Goal: Transaction & Acquisition: Purchase product/service

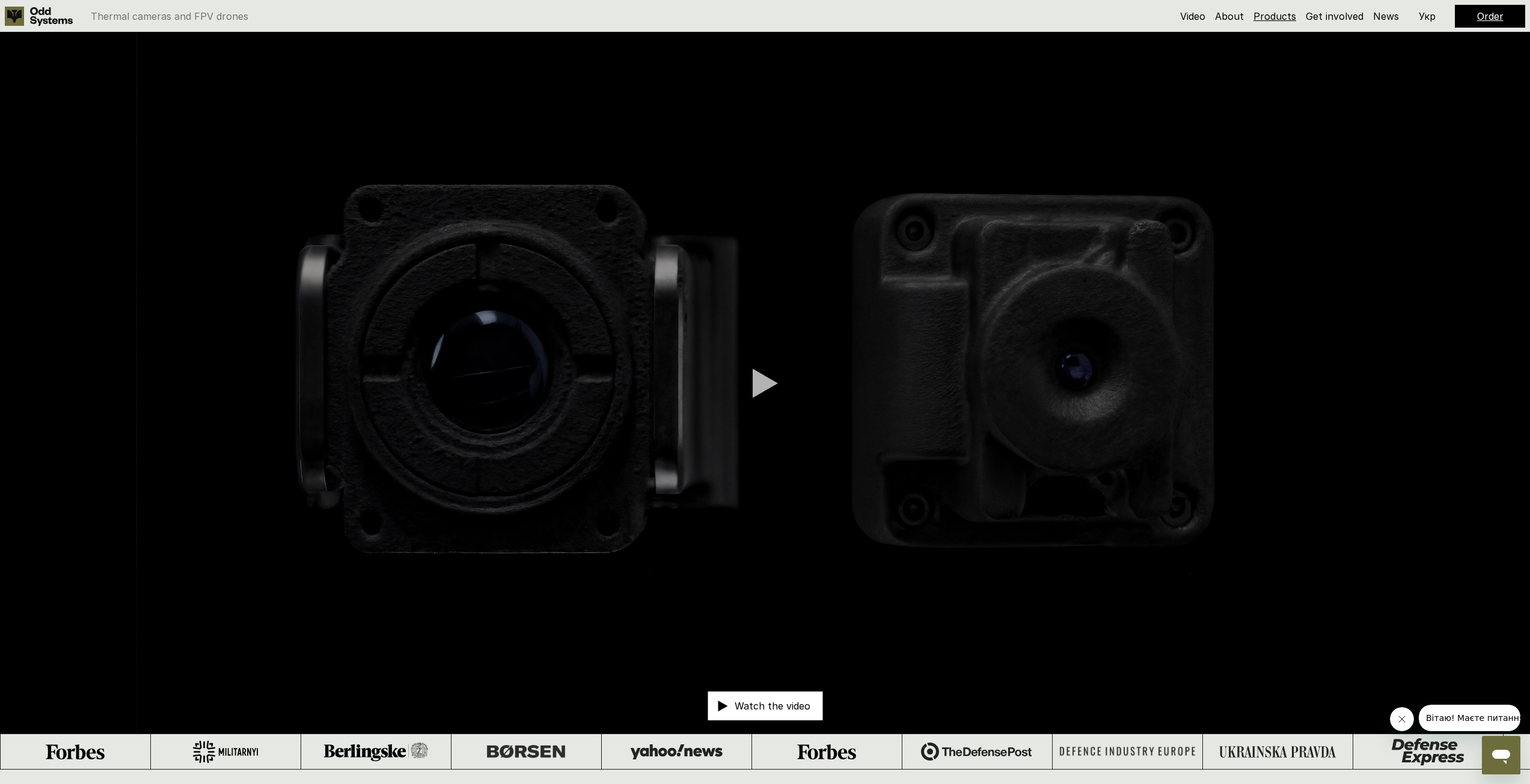
click at [1273, 17] on link "Products" at bounding box center [1274, 16] width 42 height 12
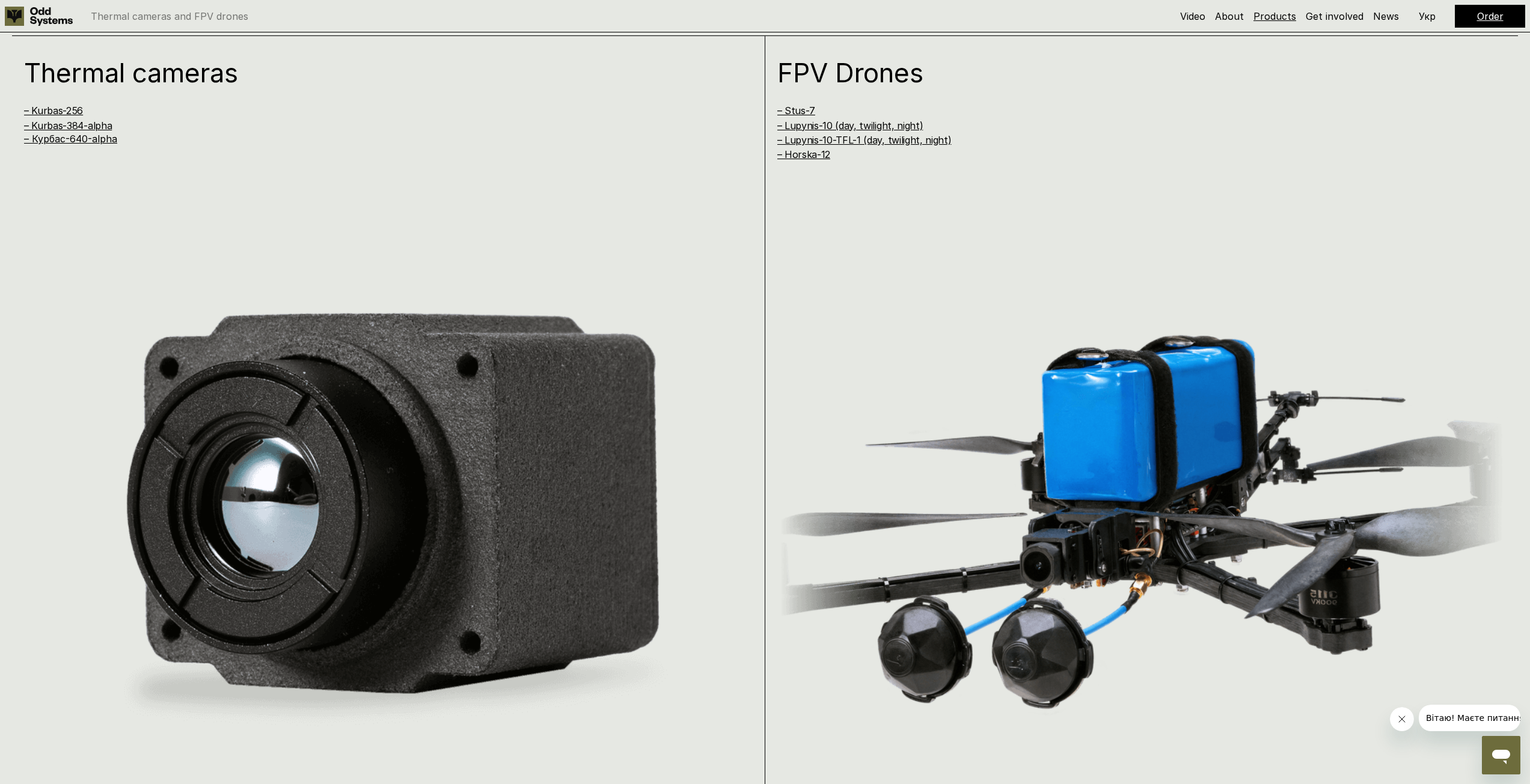
scroll to position [1554, 0]
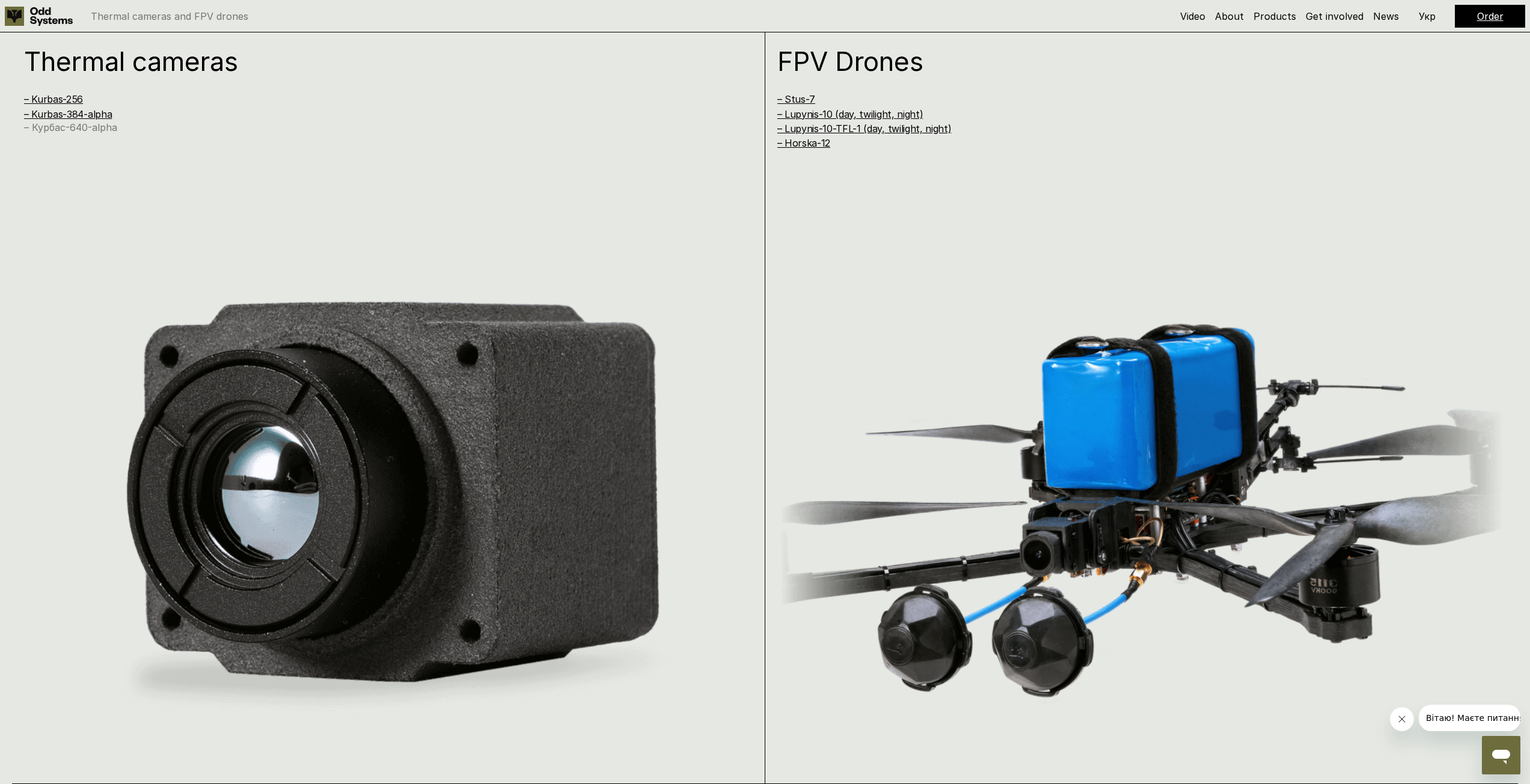
click at [79, 131] on link "– Курбас-640-alpha" at bounding box center [71, 127] width 93 height 12
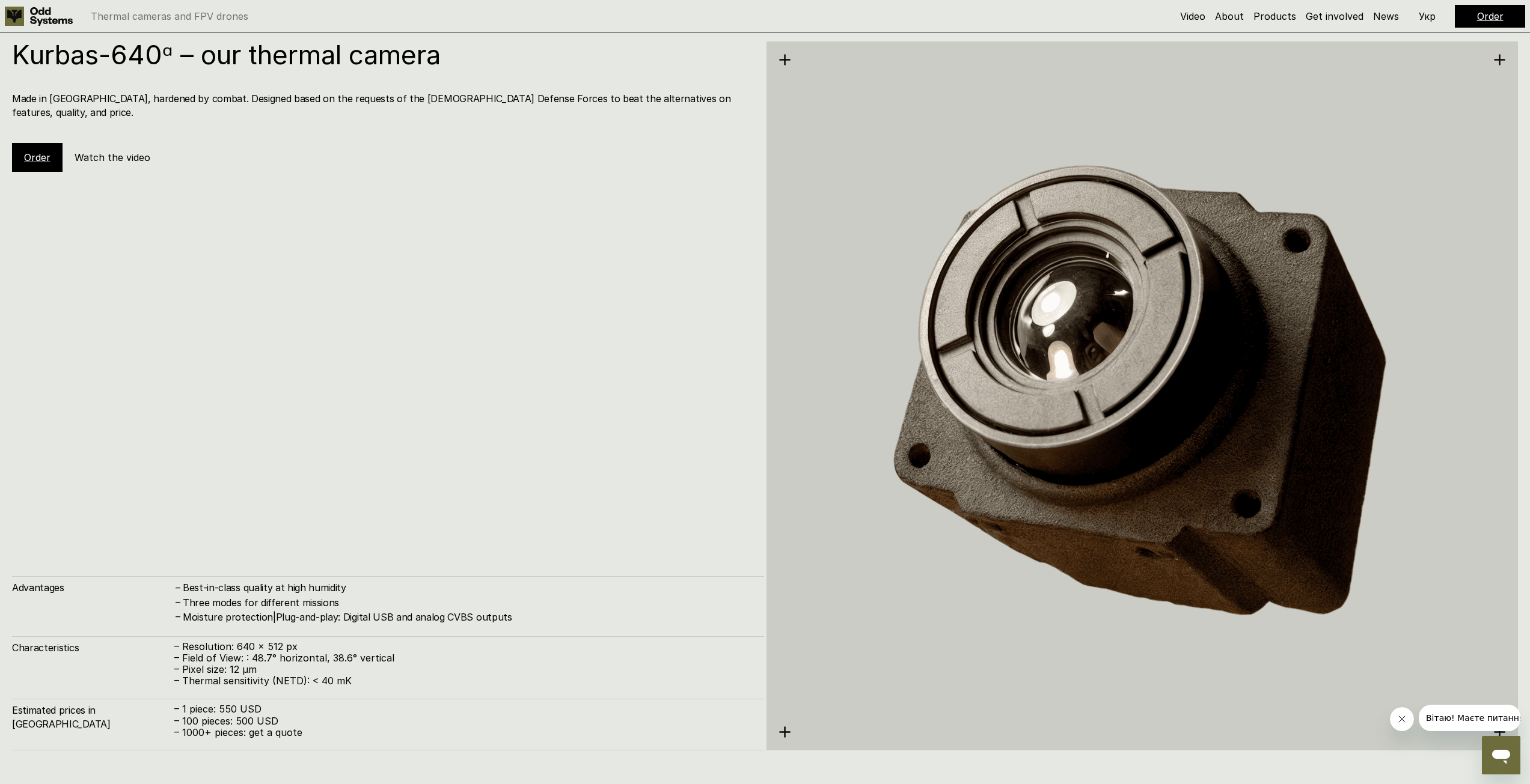
scroll to position [3907, 0]
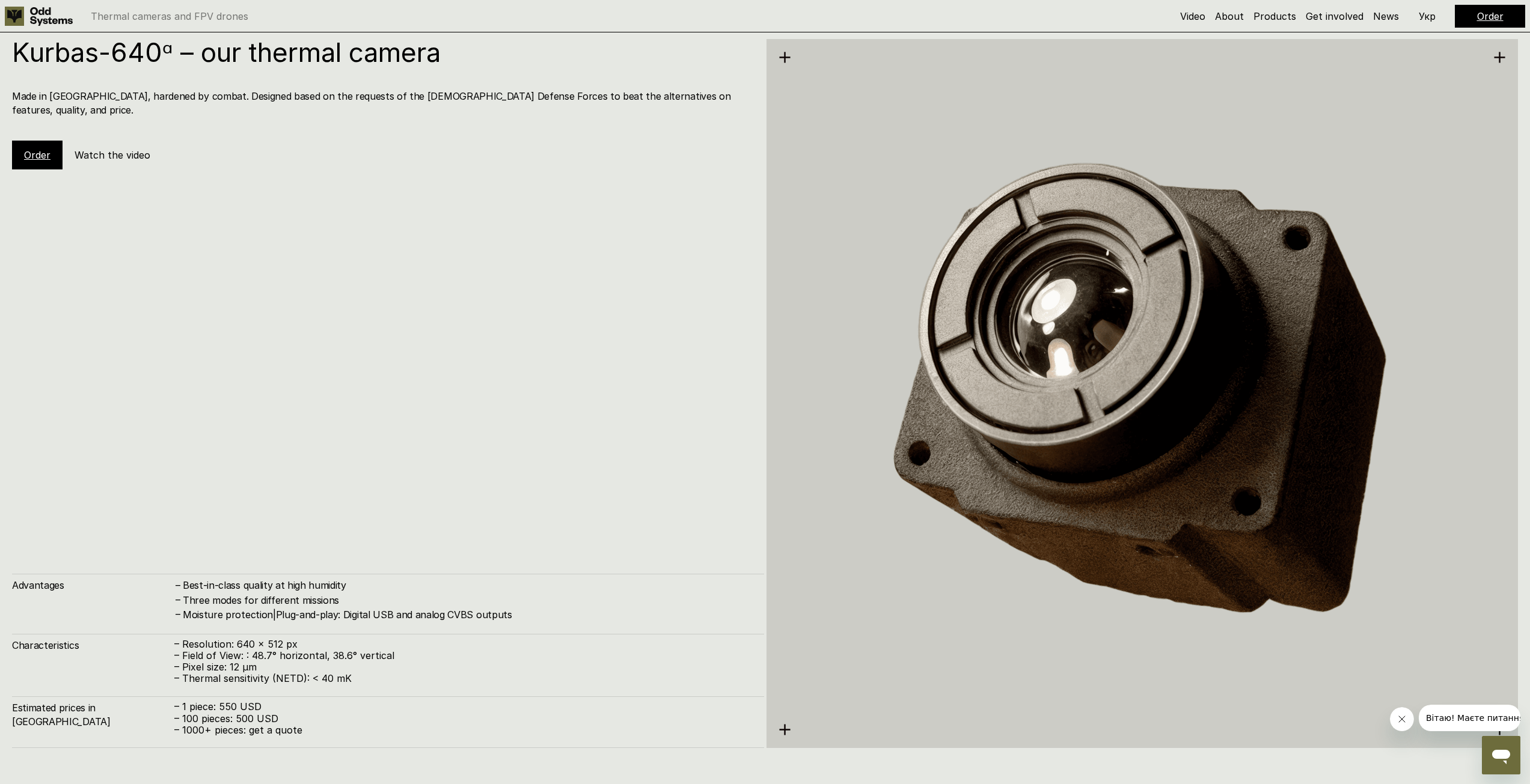
click at [43, 149] on link "Order" at bounding box center [37, 155] width 27 height 12
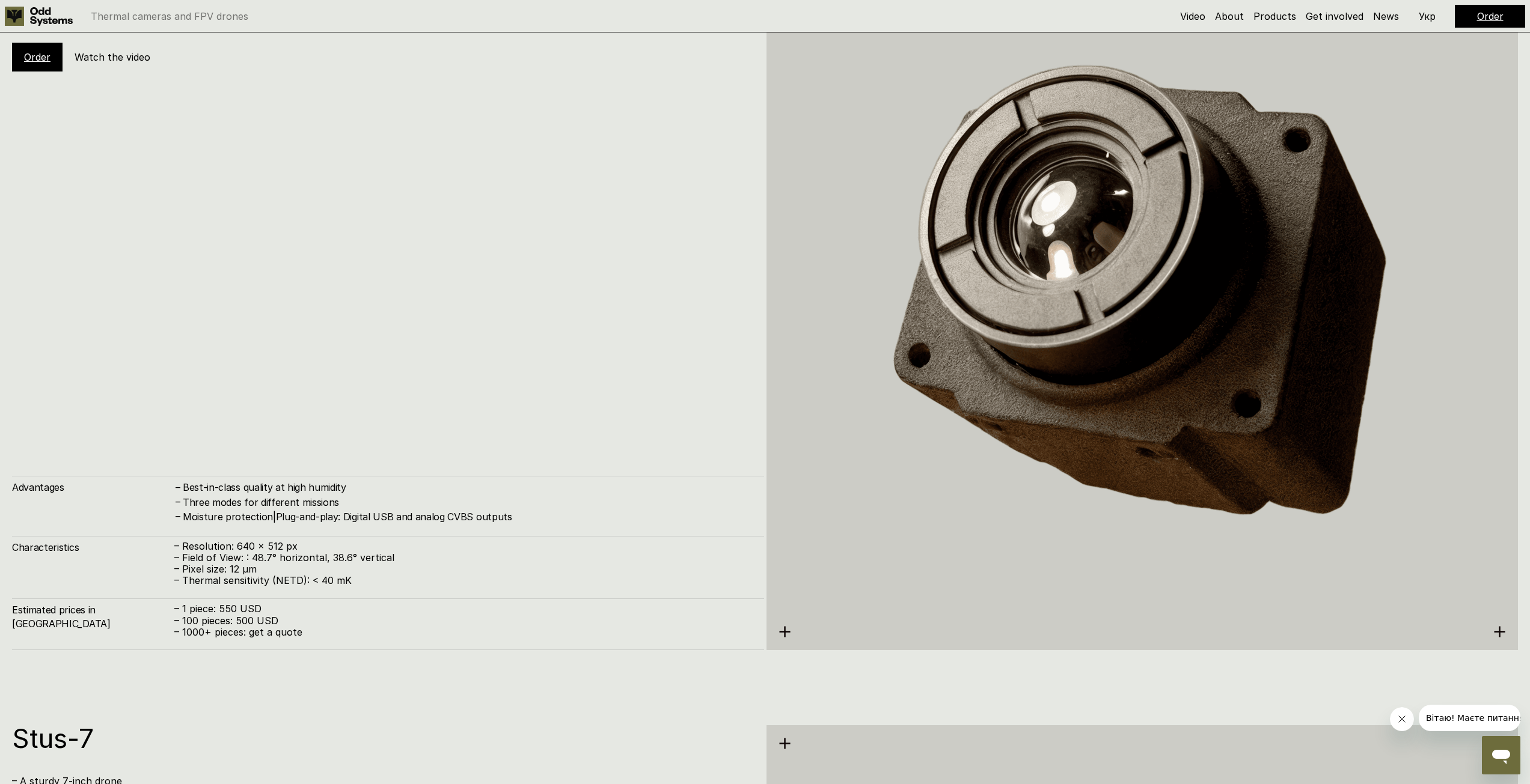
scroll to position [3967, 0]
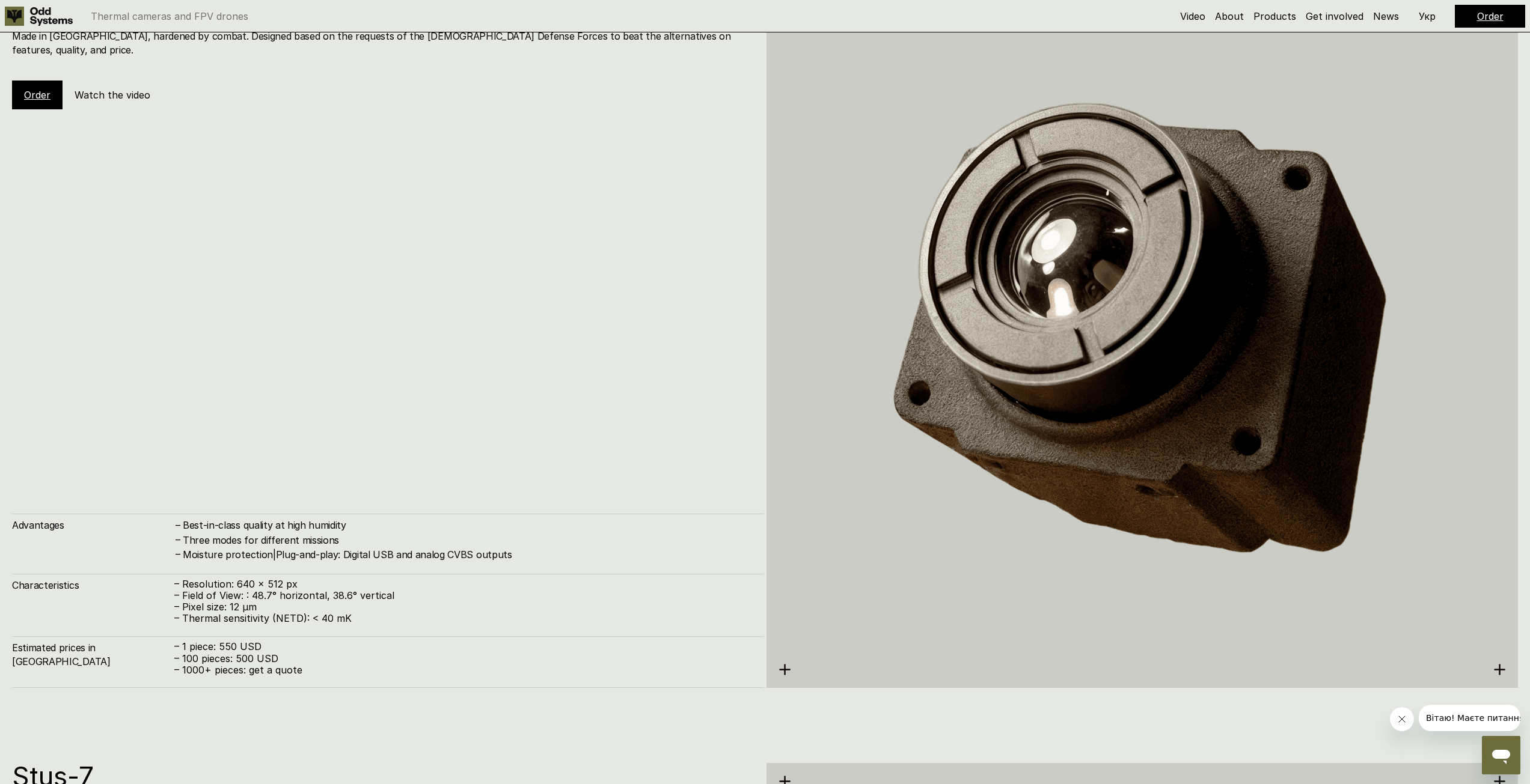
click at [37, 89] on link "Order" at bounding box center [37, 95] width 27 height 12
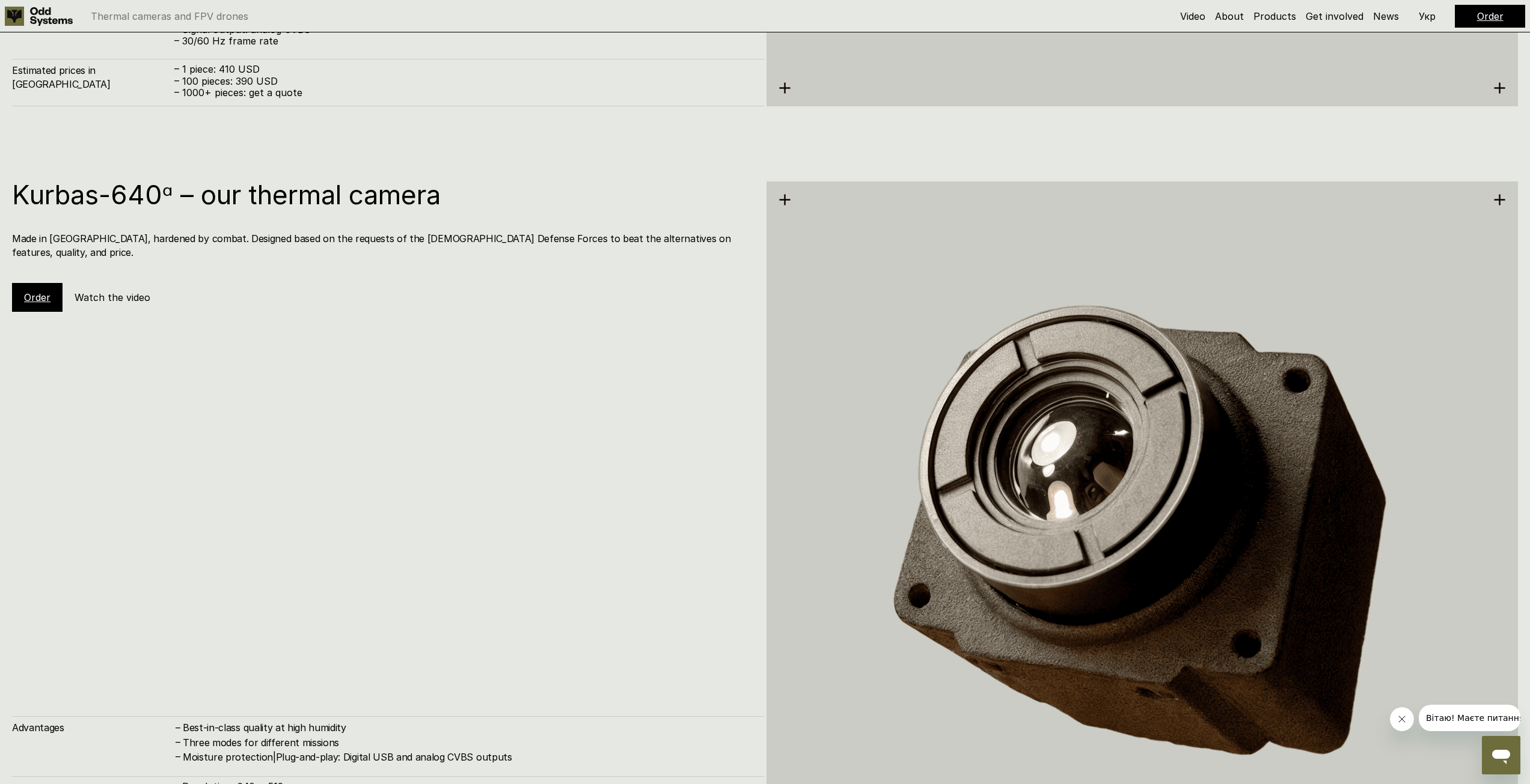
scroll to position [3726, 0]
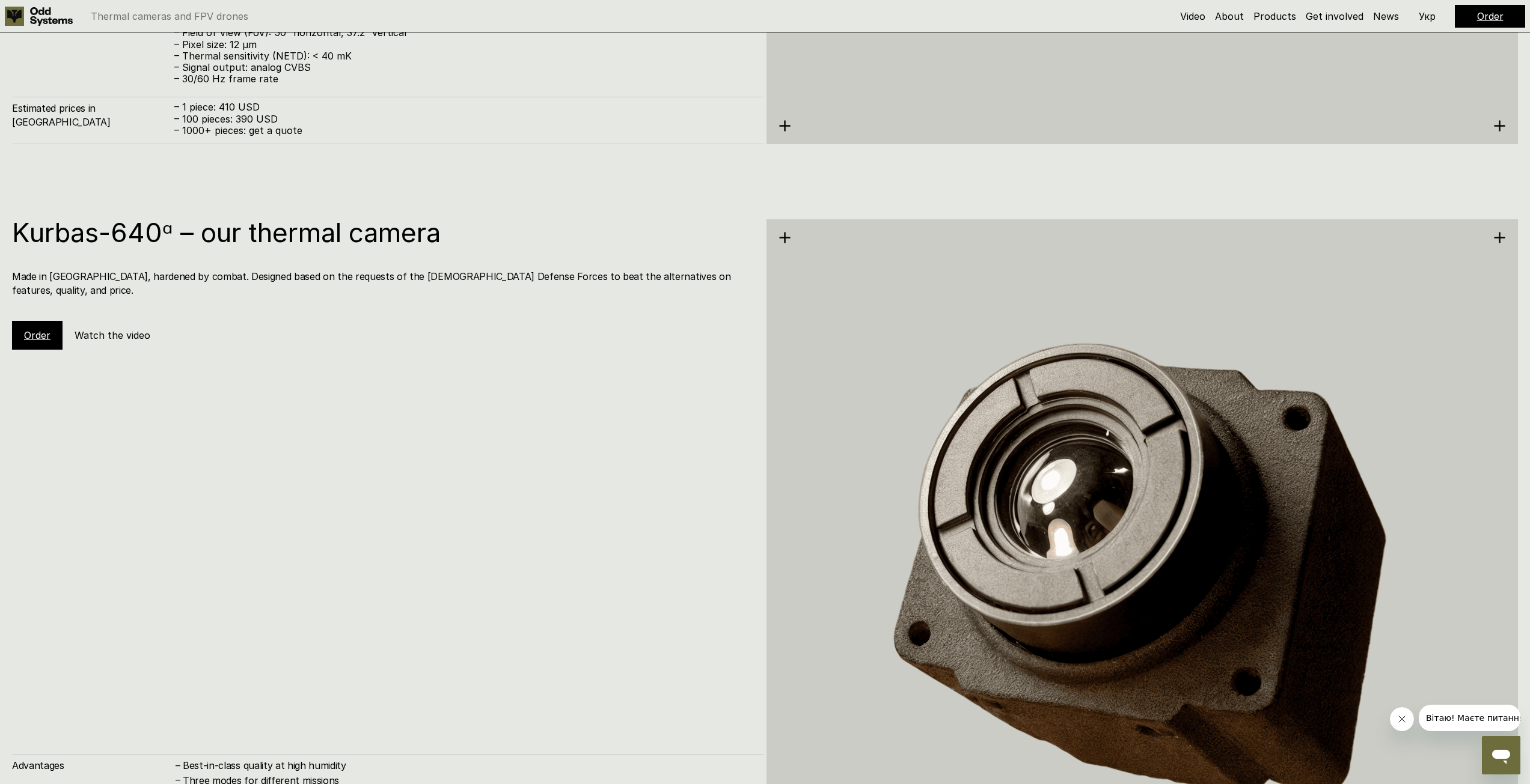
click at [107, 329] on h5 "Watch the video" at bounding box center [112, 335] width 76 height 13
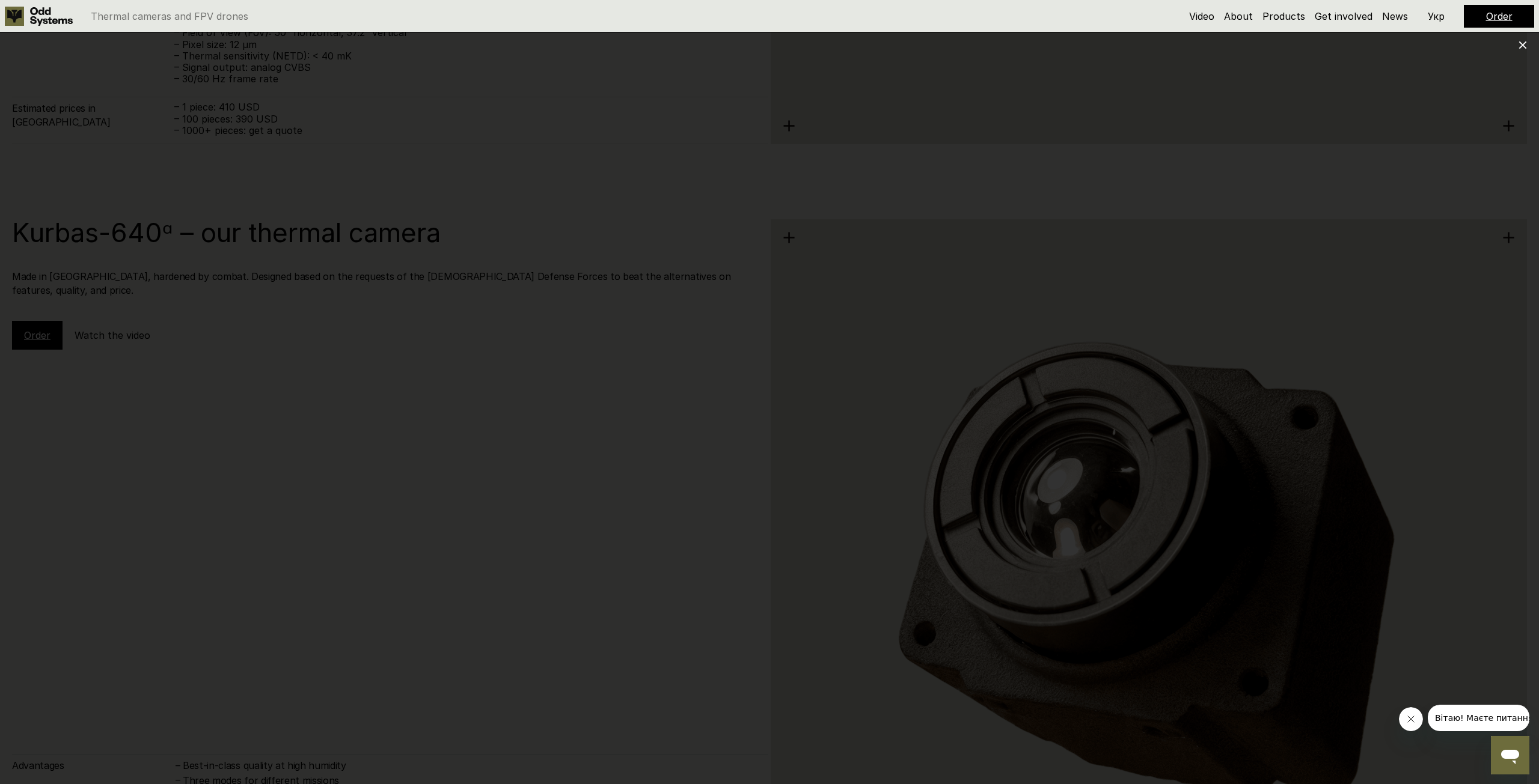
click at [1509, 301] on div at bounding box center [770, 392] width 1539 height 784
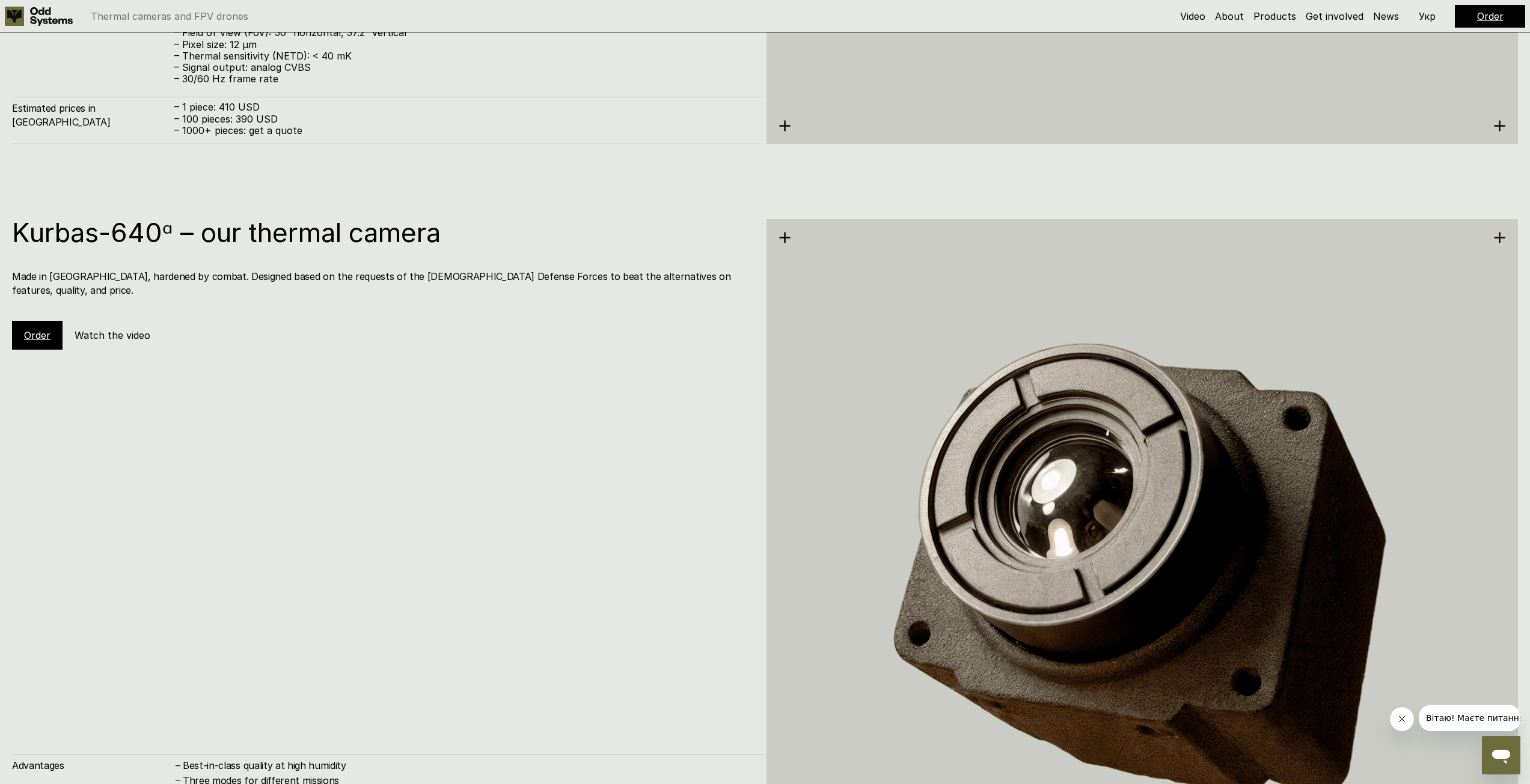
click at [47, 330] on link "Order" at bounding box center [37, 335] width 27 height 12
click at [42, 337] on div "Kurbas-640ᵅ – our thermal camera Made in [GEOGRAPHIC_DATA], hardened by combat.…" at bounding box center [387, 574] width 752 height 709
click at [43, 330] on link "Order" at bounding box center [37, 335] width 27 height 12
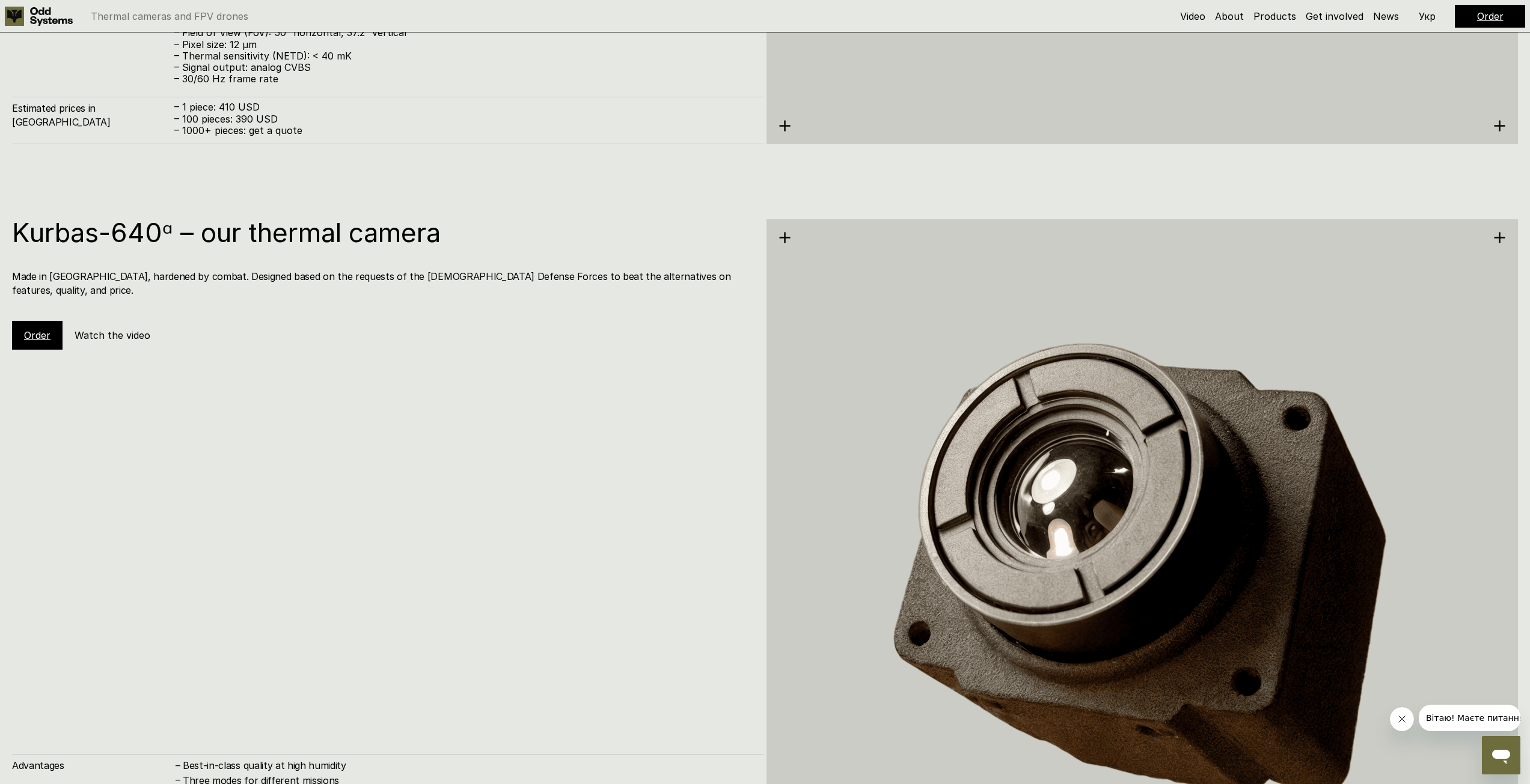
click at [42, 330] on link "Order" at bounding box center [37, 335] width 27 height 12
click at [42, 330] on link "Order" at bounding box center [37, 335] width 27 height 12
click at [41, 330] on link "Order" at bounding box center [37, 335] width 27 height 12
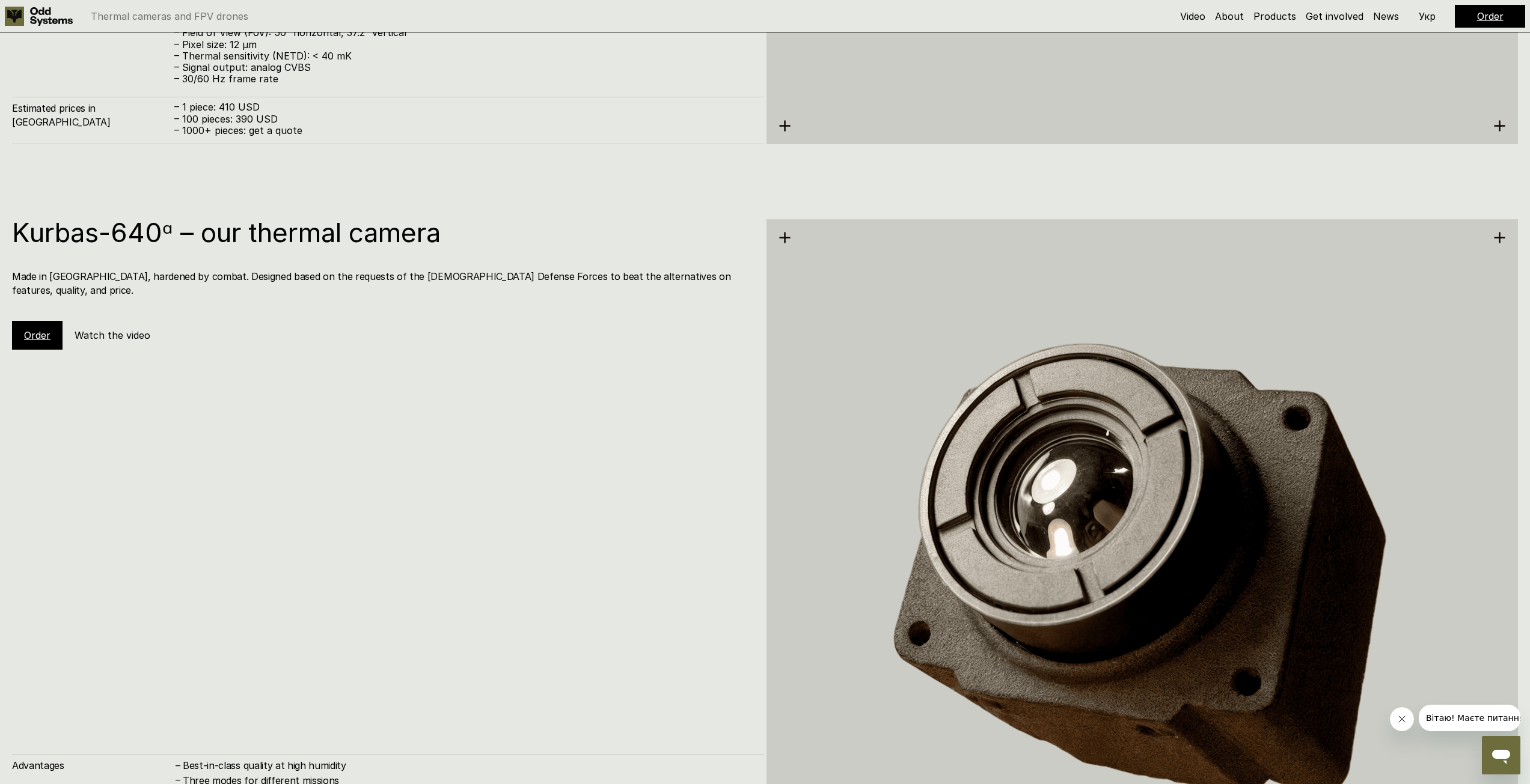
click at [41, 330] on link "Order" at bounding box center [37, 335] width 27 height 12
click at [39, 330] on link "Order" at bounding box center [37, 335] width 27 height 12
drag, startPoint x: 39, startPoint y: 323, endPoint x: 37, endPoint y: 330, distance: 7.3
click at [37, 330] on div "Order" at bounding box center [37, 335] width 51 height 29
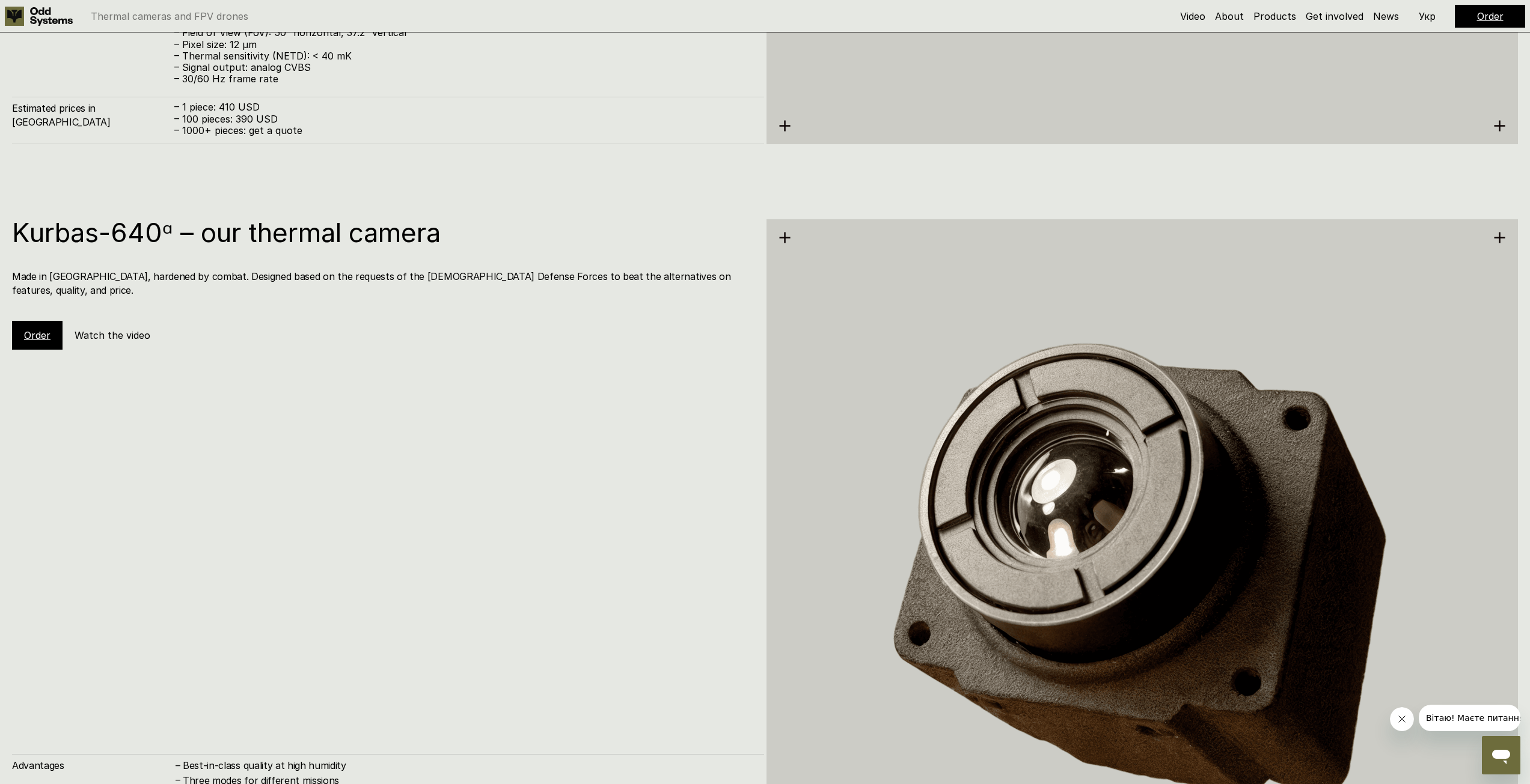
click at [36, 333] on div "Order" at bounding box center [37, 335] width 51 height 29
click at [37, 334] on div "Order" at bounding box center [37, 335] width 51 height 29
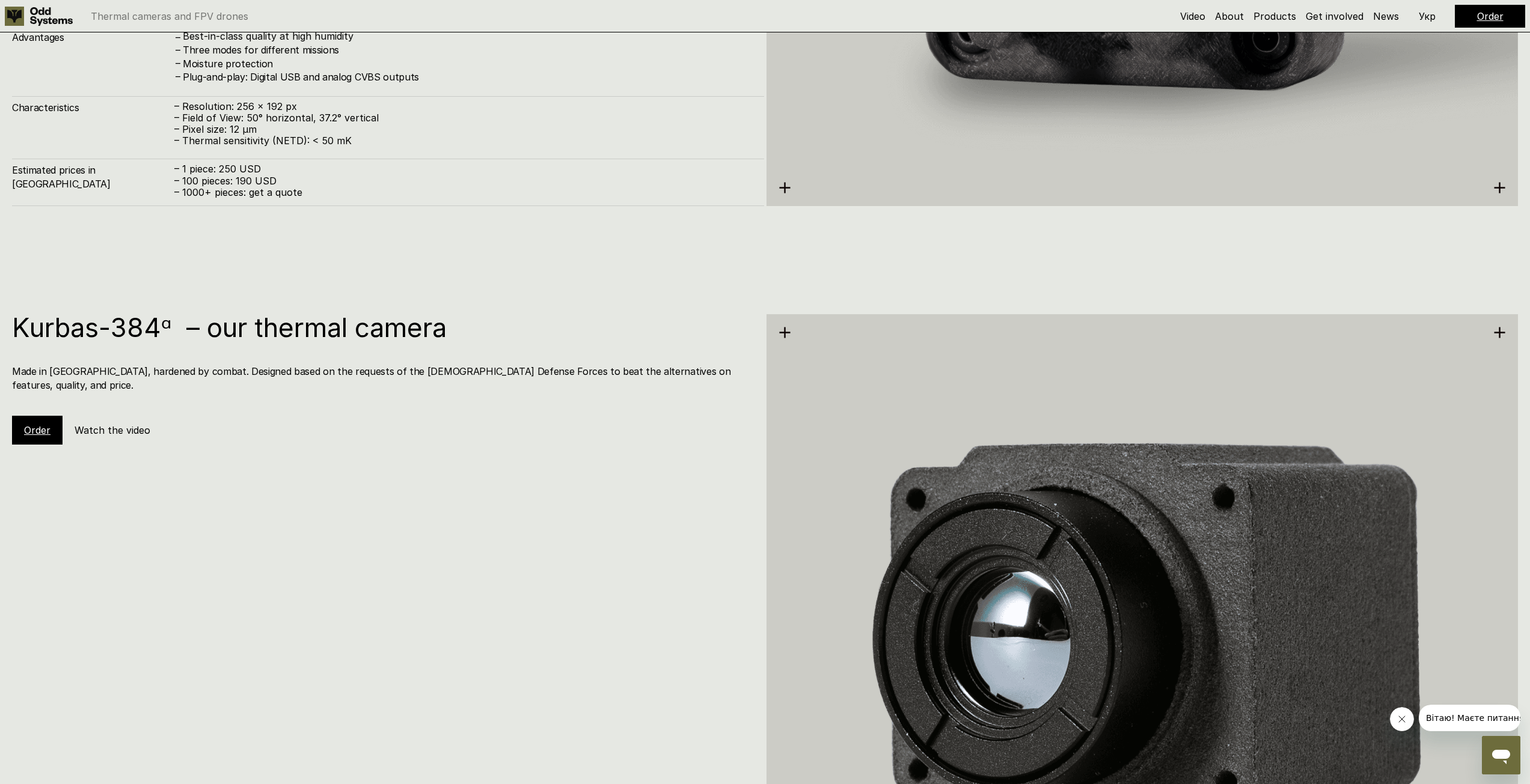
scroll to position [2404, 0]
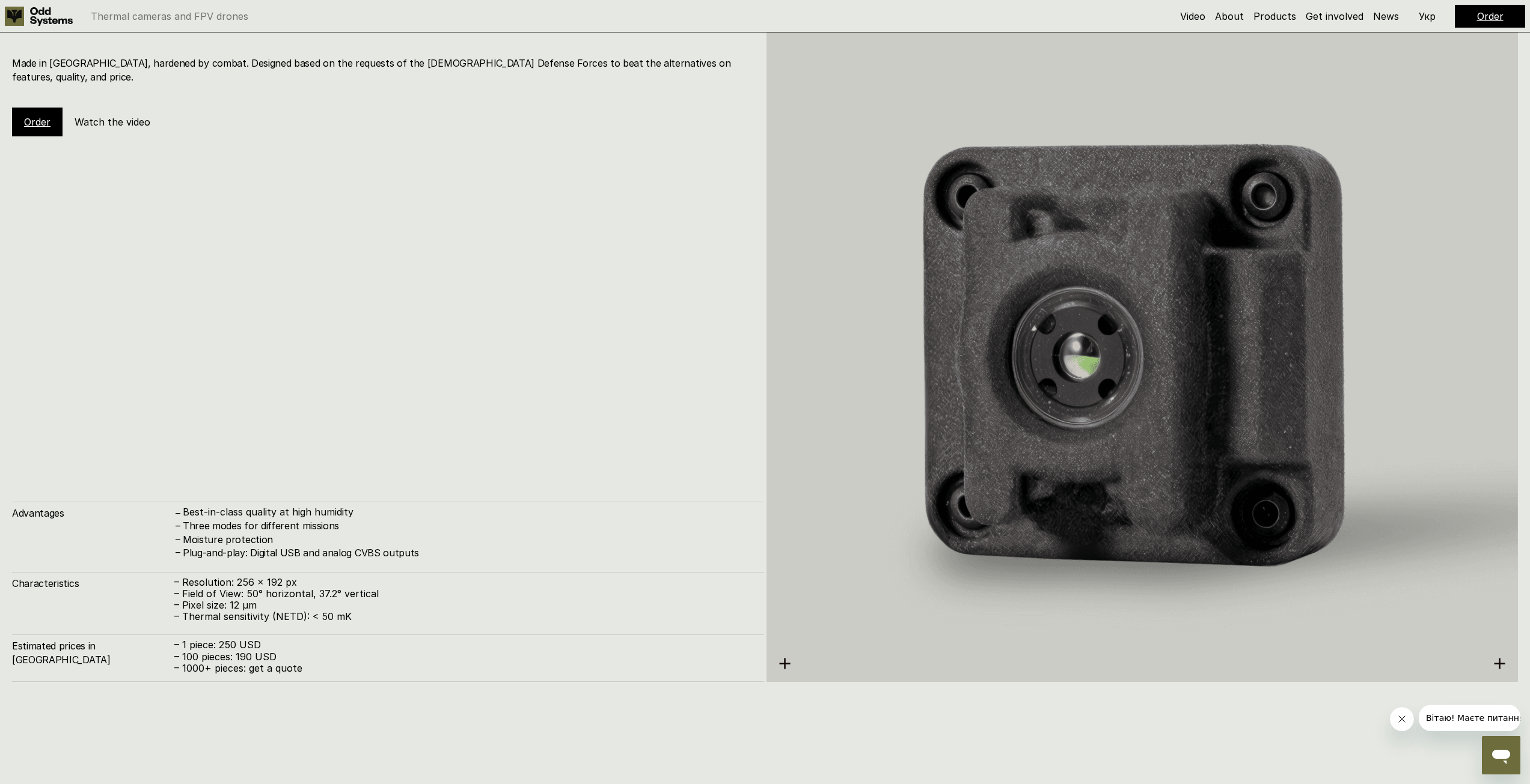
click at [44, 116] on link "Order" at bounding box center [37, 122] width 27 height 12
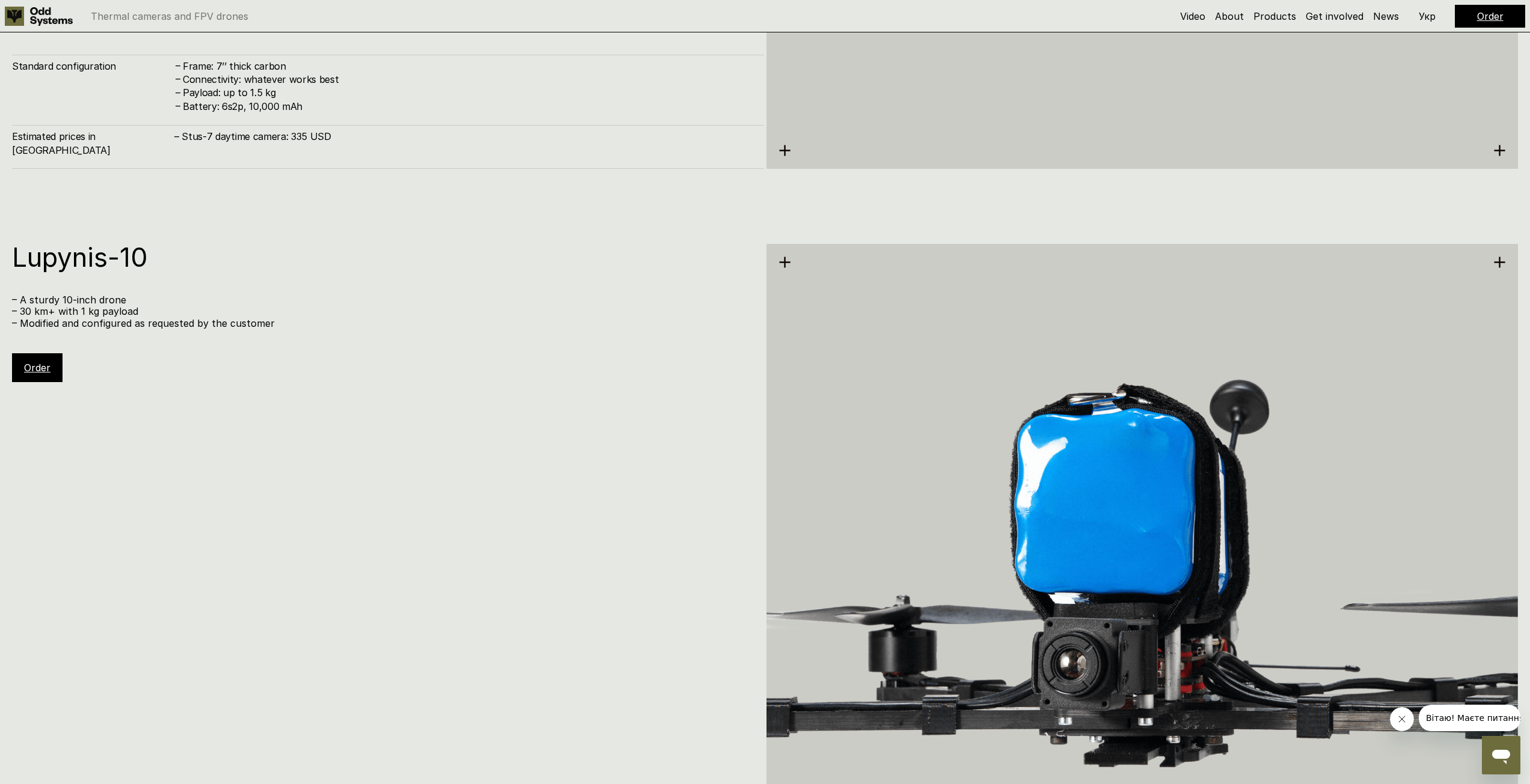
scroll to position [6131, 0]
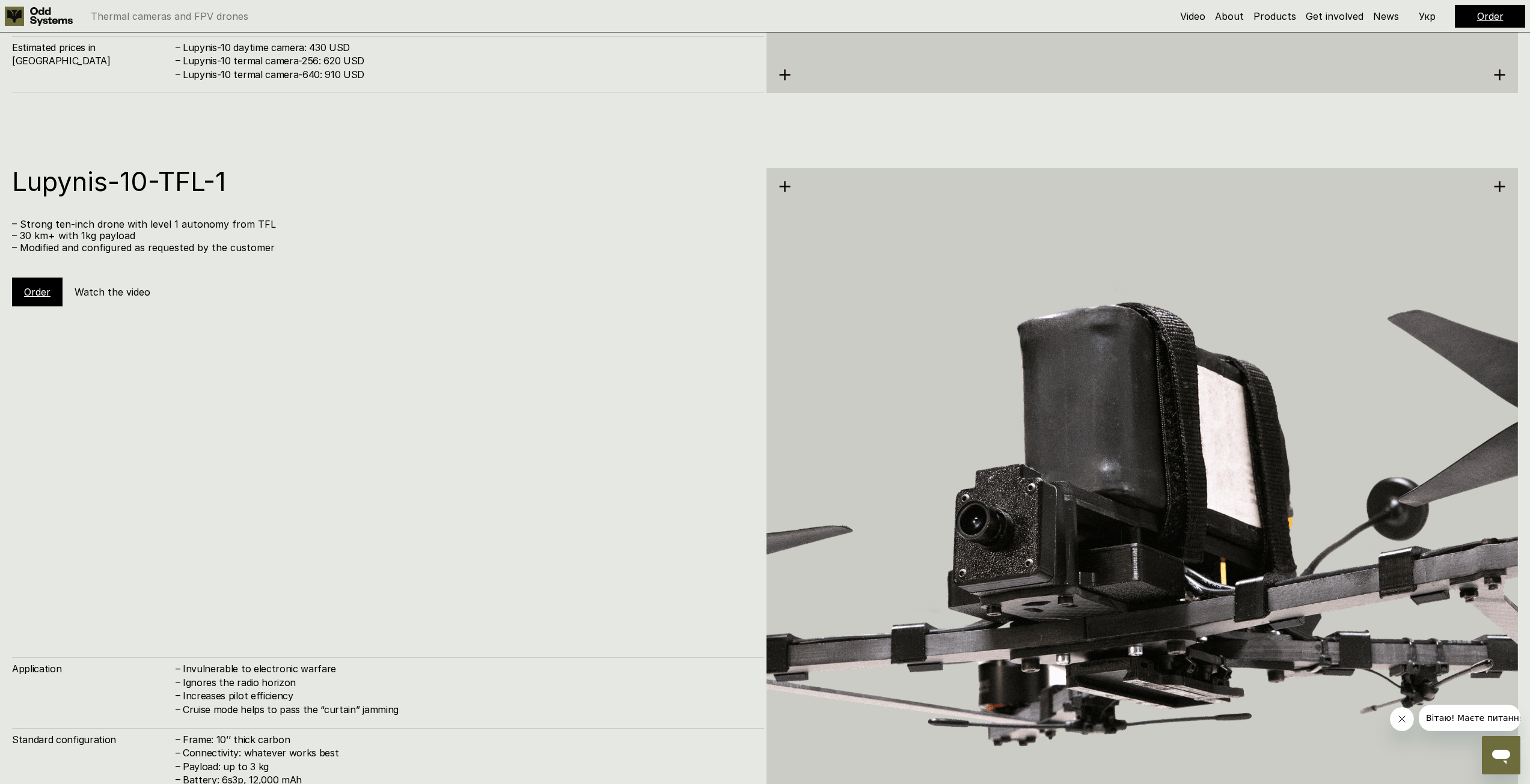
click at [1503, 16] on link "Order" at bounding box center [1490, 16] width 27 height 12
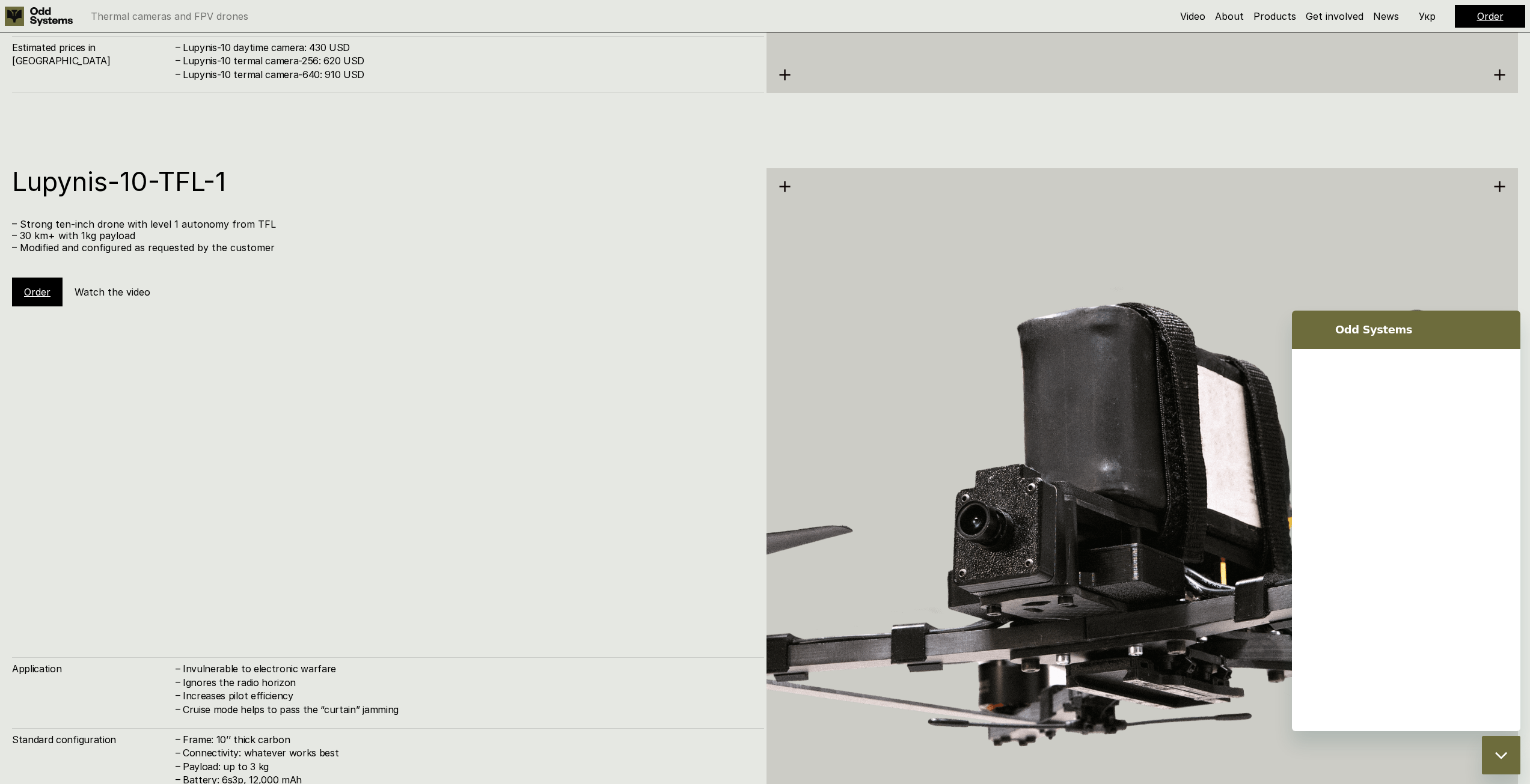
scroll to position [0, 0]
type textarea "*"
type textarea "**"
type textarea "*"
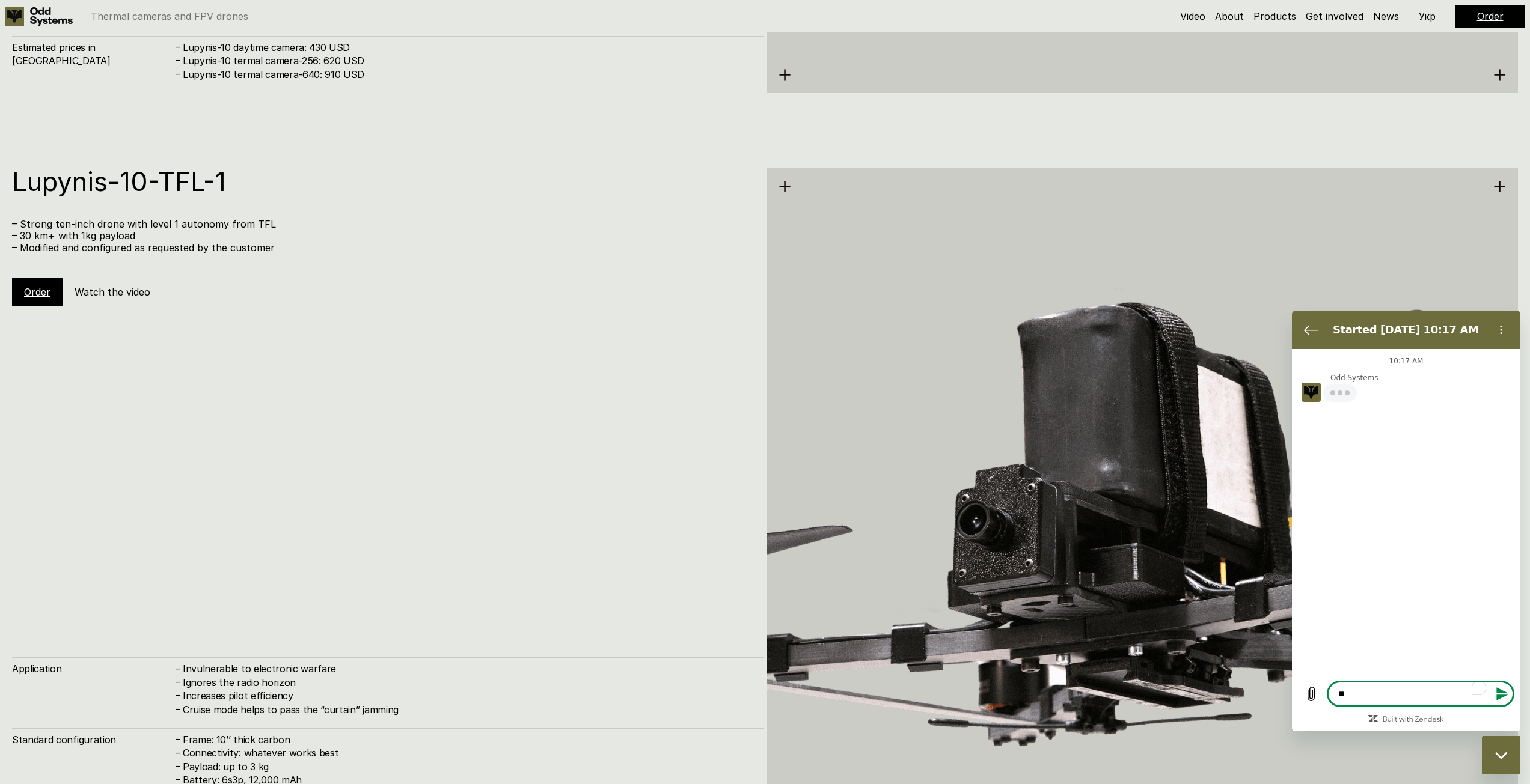
type textarea "***"
type textarea "*"
type textarea "****"
type textarea "*"
type textarea "*****"
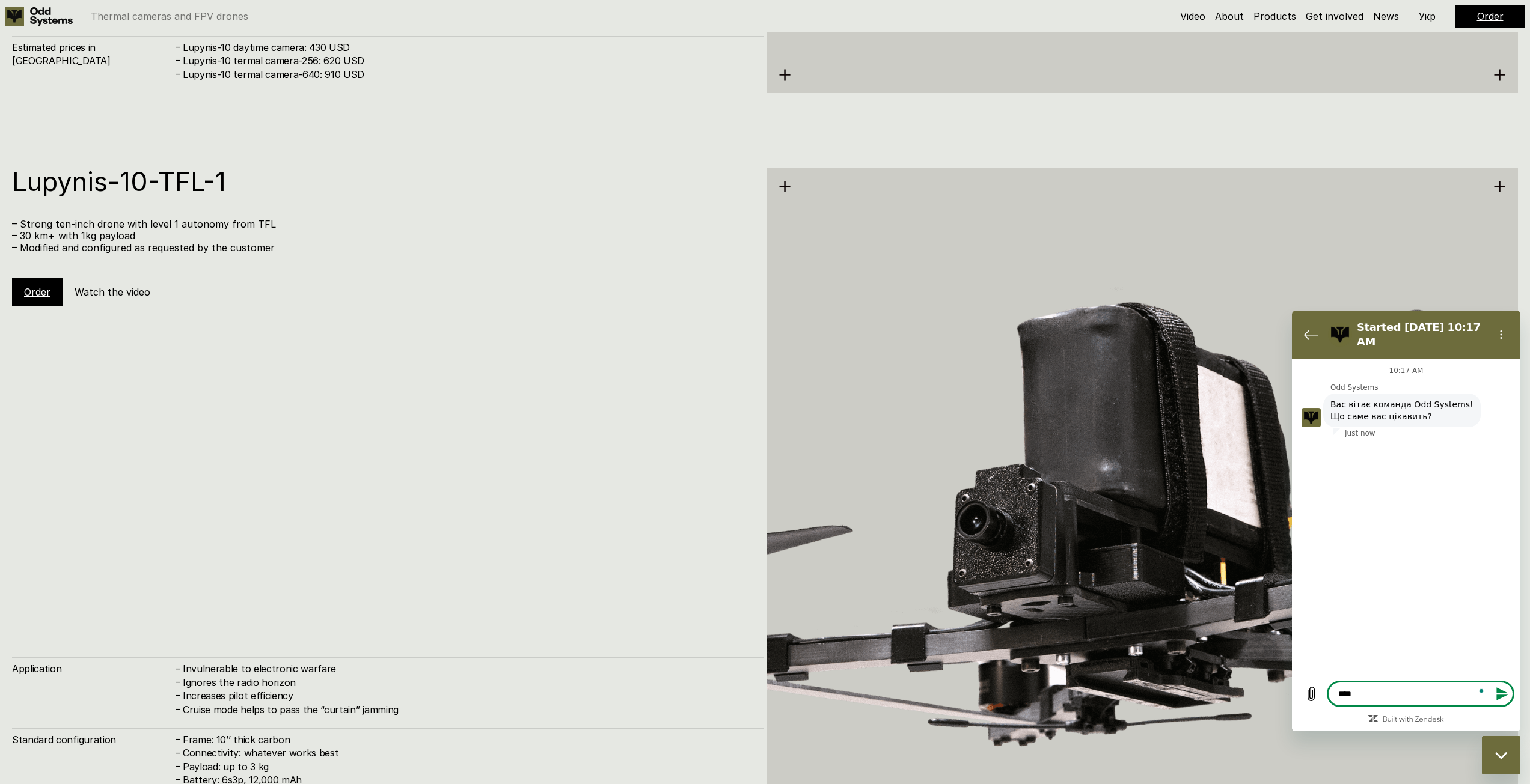
type textarea "*"
type textarea "*****"
type textarea "*"
type textarea "*******"
type textarea "*"
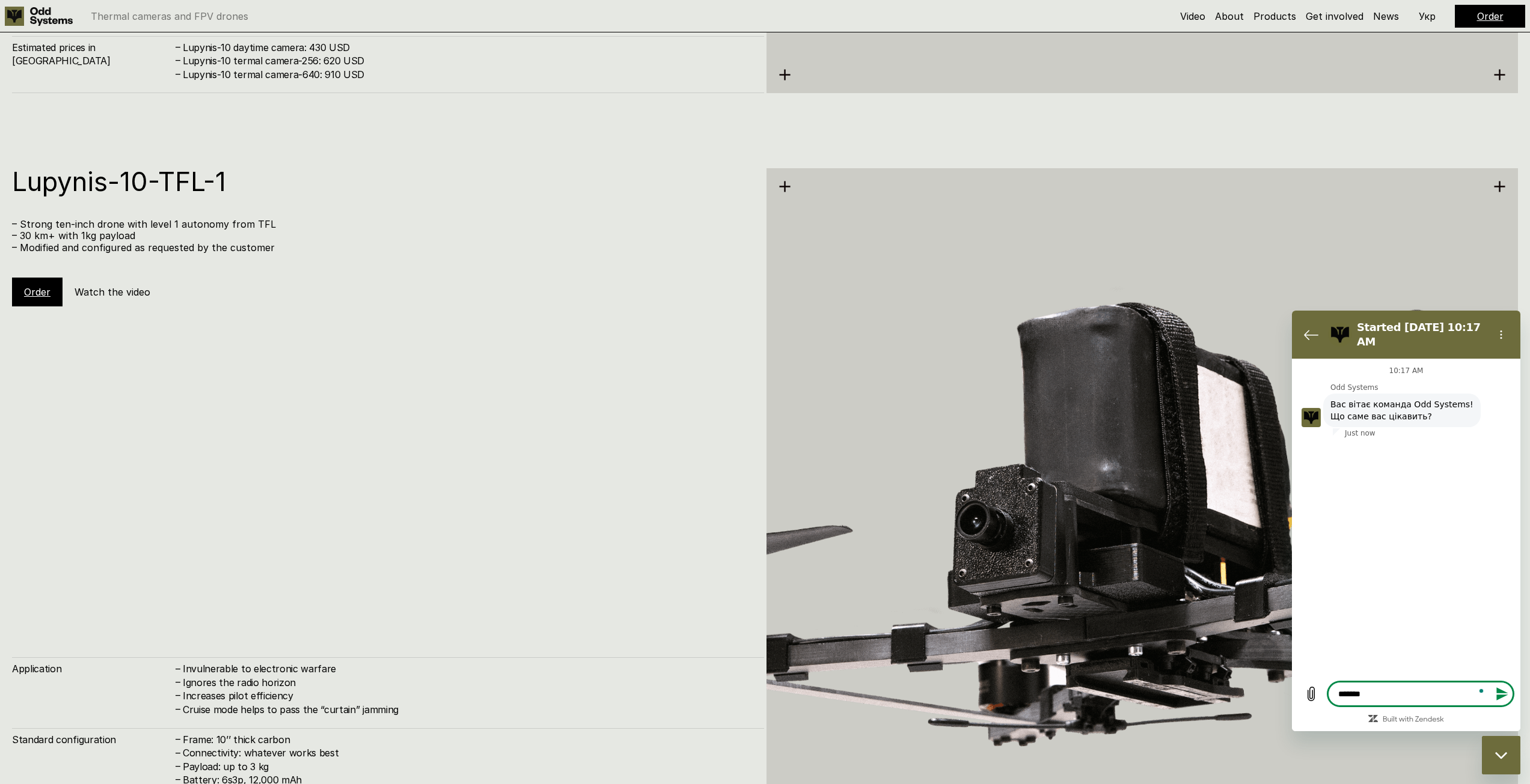
type textarea "*******"
type textarea "*"
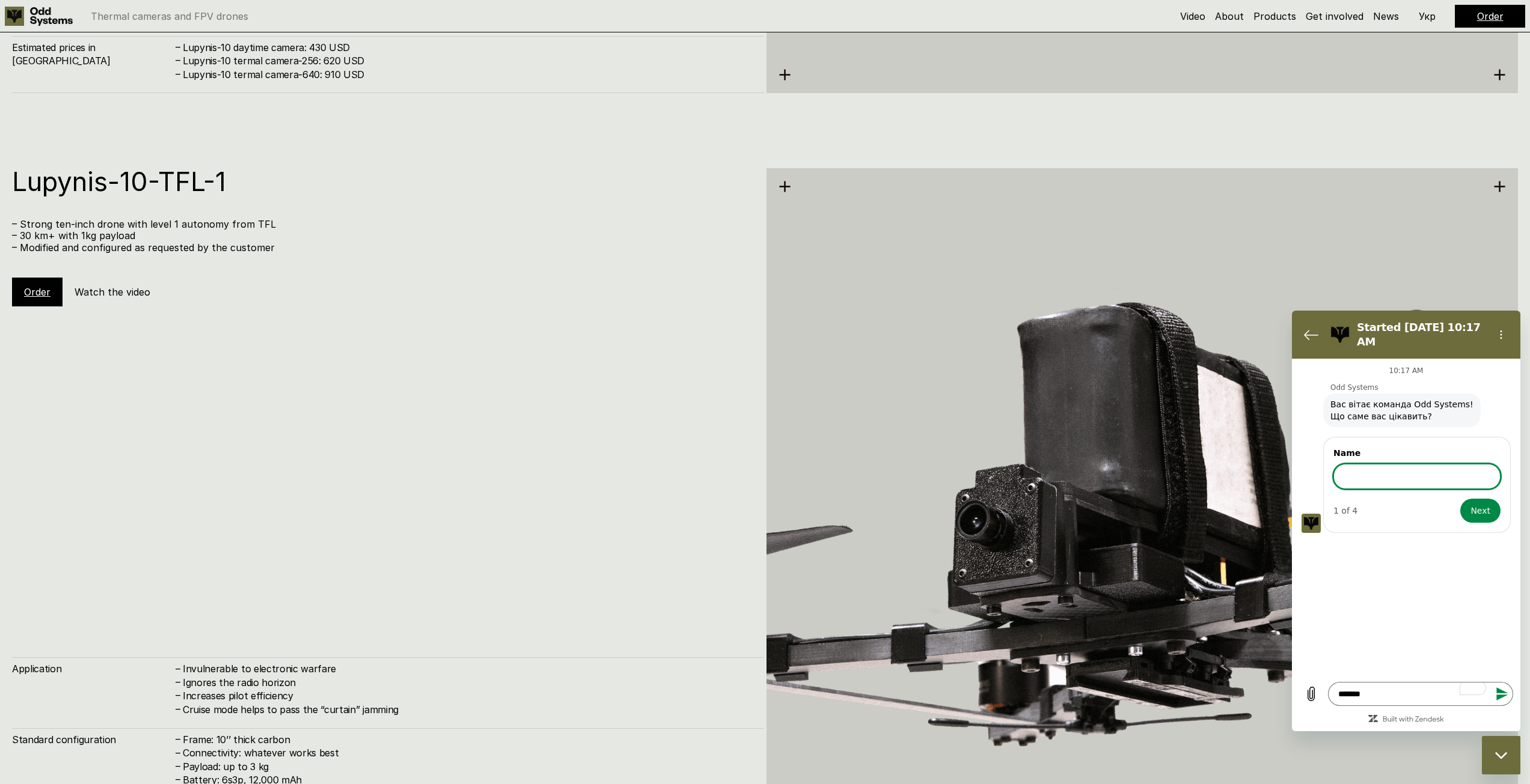
drag, startPoint x: 1376, startPoint y: 691, endPoint x: 1237, endPoint y: 678, distance: 139.6
click at [1292, 678] on html "Started [DATE] 10:17 AM 10:17 AM Odd Systems Odd Systems says: Вас вітає команд…" at bounding box center [1406, 520] width 228 height 420
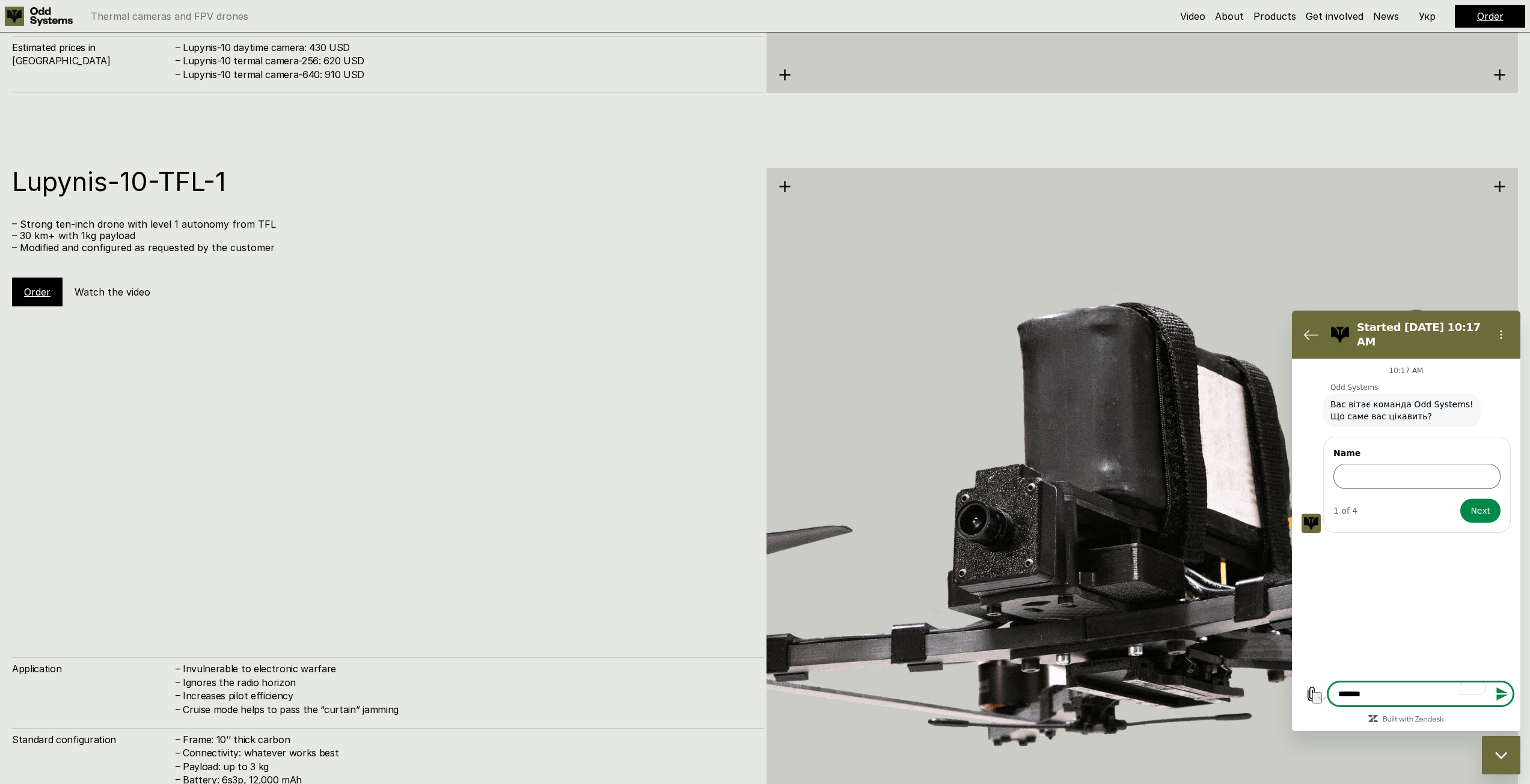
type textarea "*"
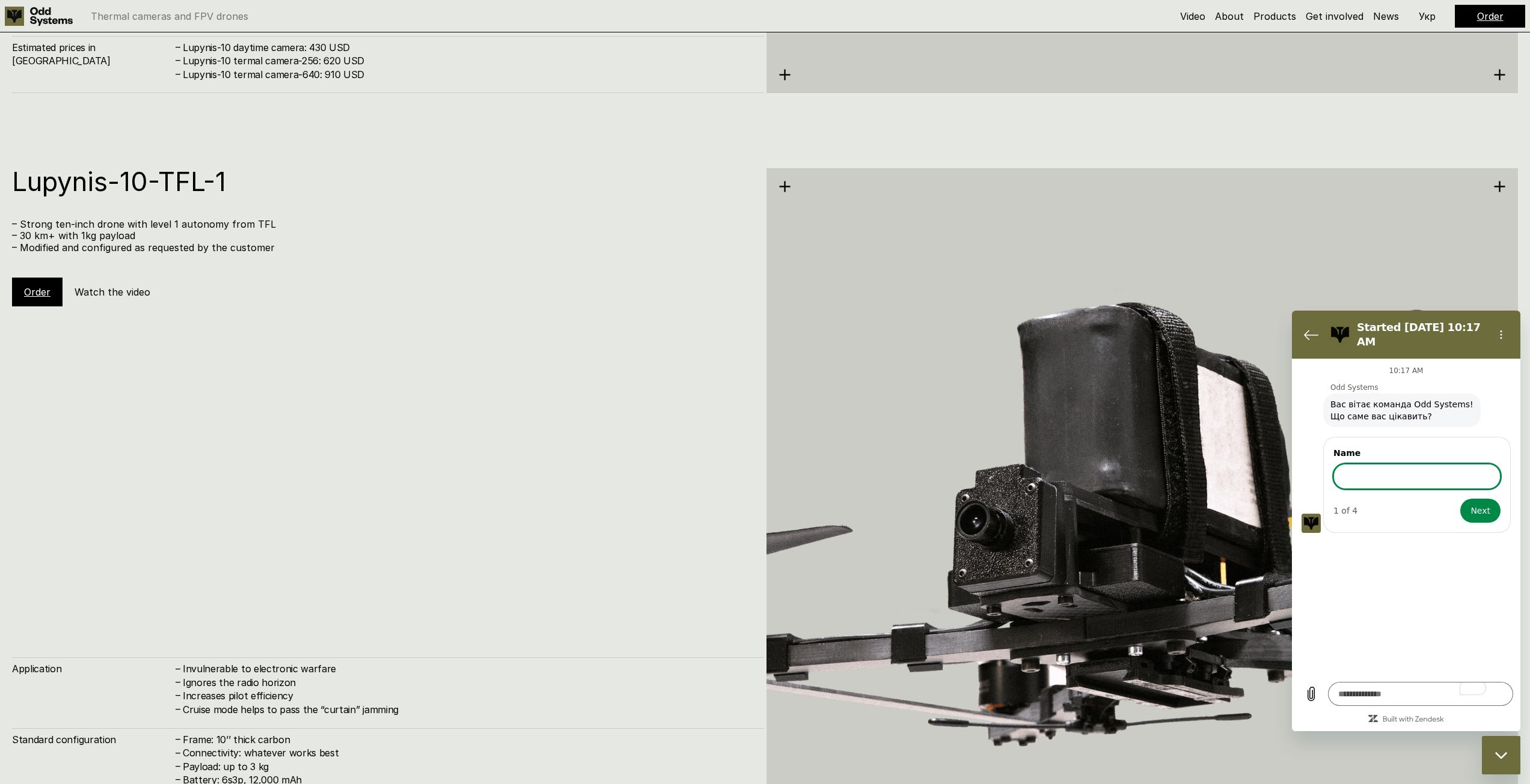
click at [1369, 471] on input "Name" at bounding box center [1417, 476] width 167 height 25
type input "***"
click at [1460, 499] on button "Next" at bounding box center [1480, 510] width 40 height 24
type textarea "*"
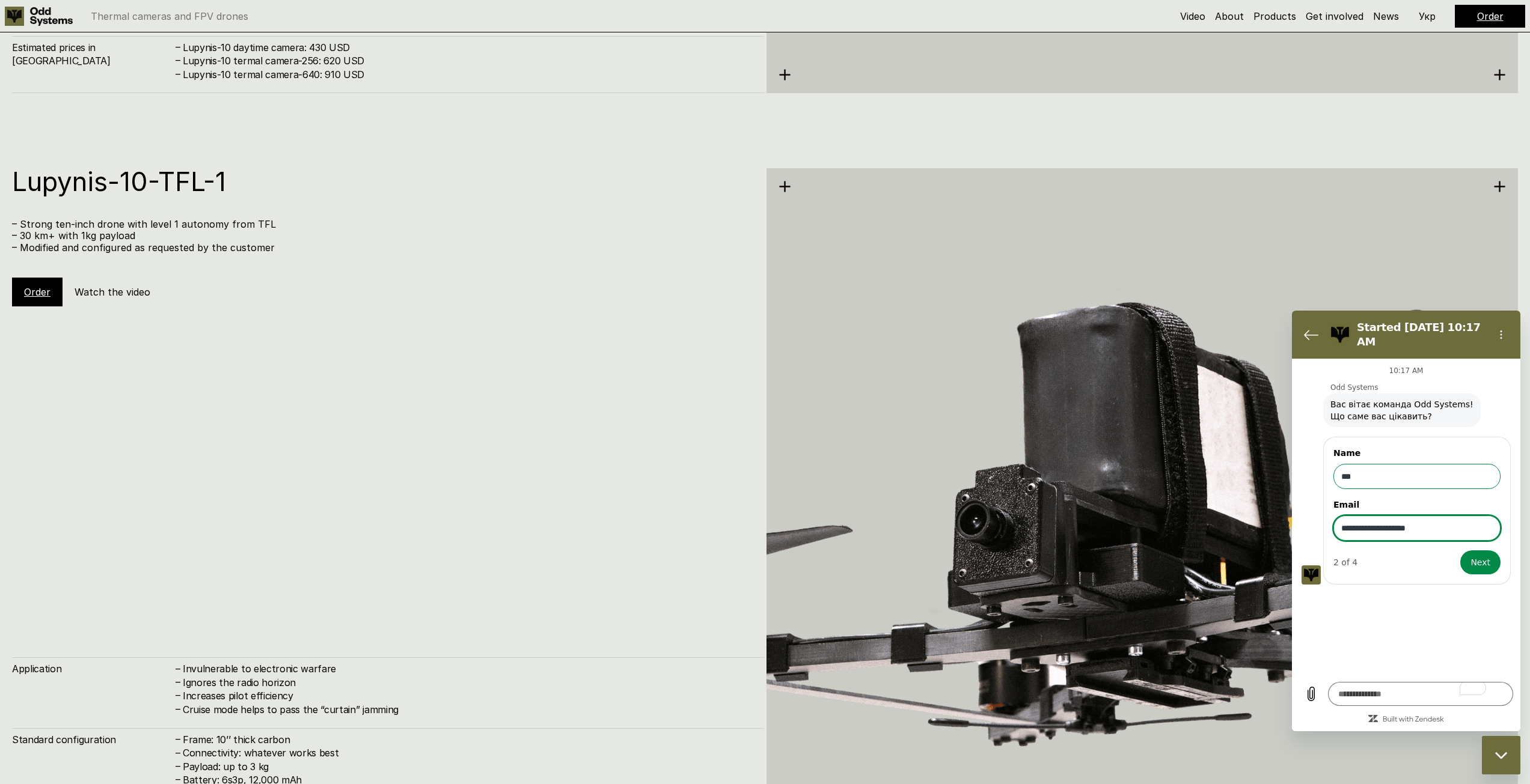
type input "**********"
click at [1460, 550] on button "Next" at bounding box center [1480, 562] width 40 height 24
type textarea "*"
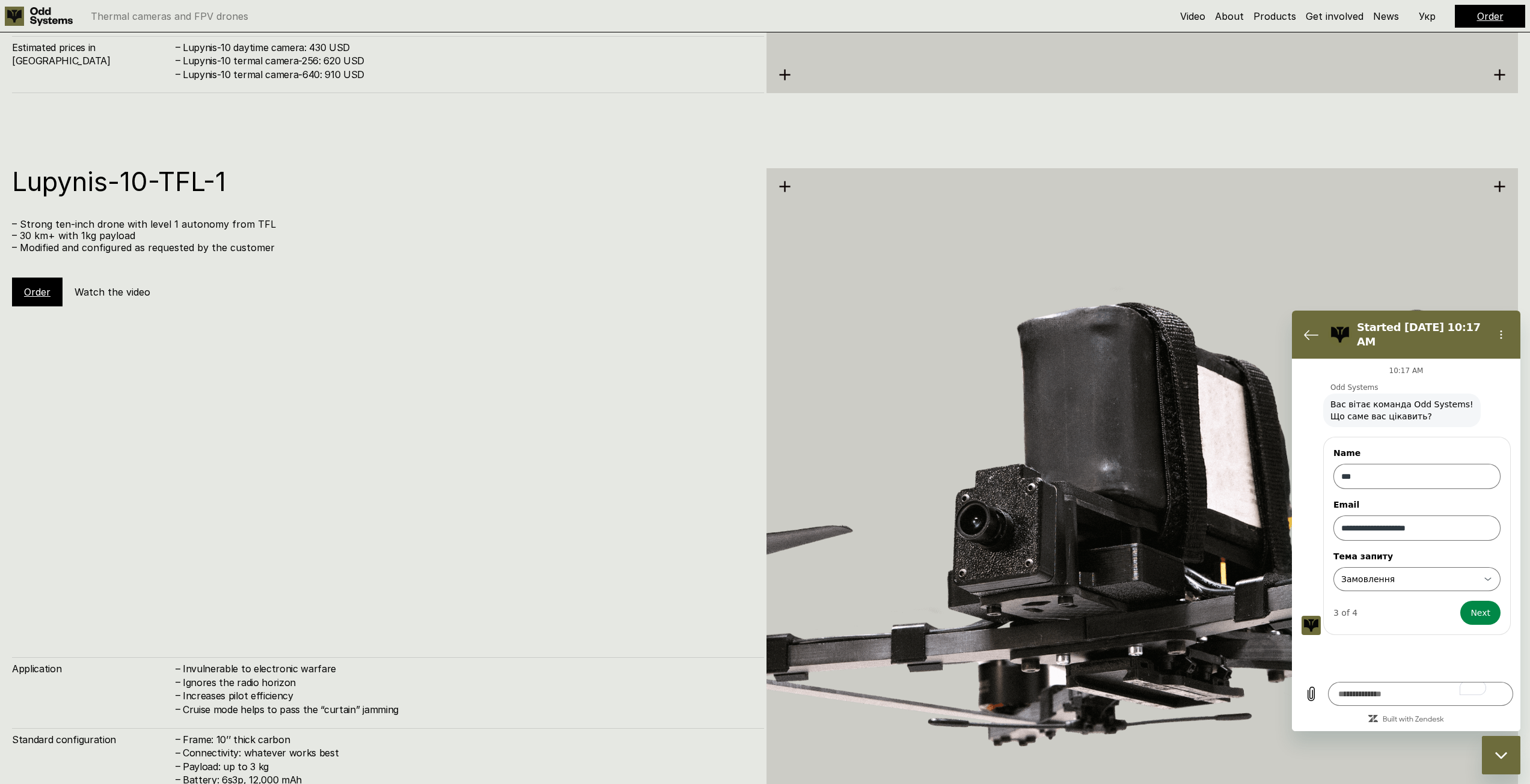
click at [1372, 552] on label "Тема запиту" at bounding box center [1363, 557] width 59 height 10
click at [1359, 568] on input "**********" at bounding box center [1349, 568] width 19 height 1
click at [1371, 554] on ul "Замовлення Підтримка Вхідні пропозиції Приєднатися до команди" at bounding box center [1417, 511] width 167 height 107
type input "**********"
click at [1374, 568] on div "**********" at bounding box center [1409, 579] width 140 height 22
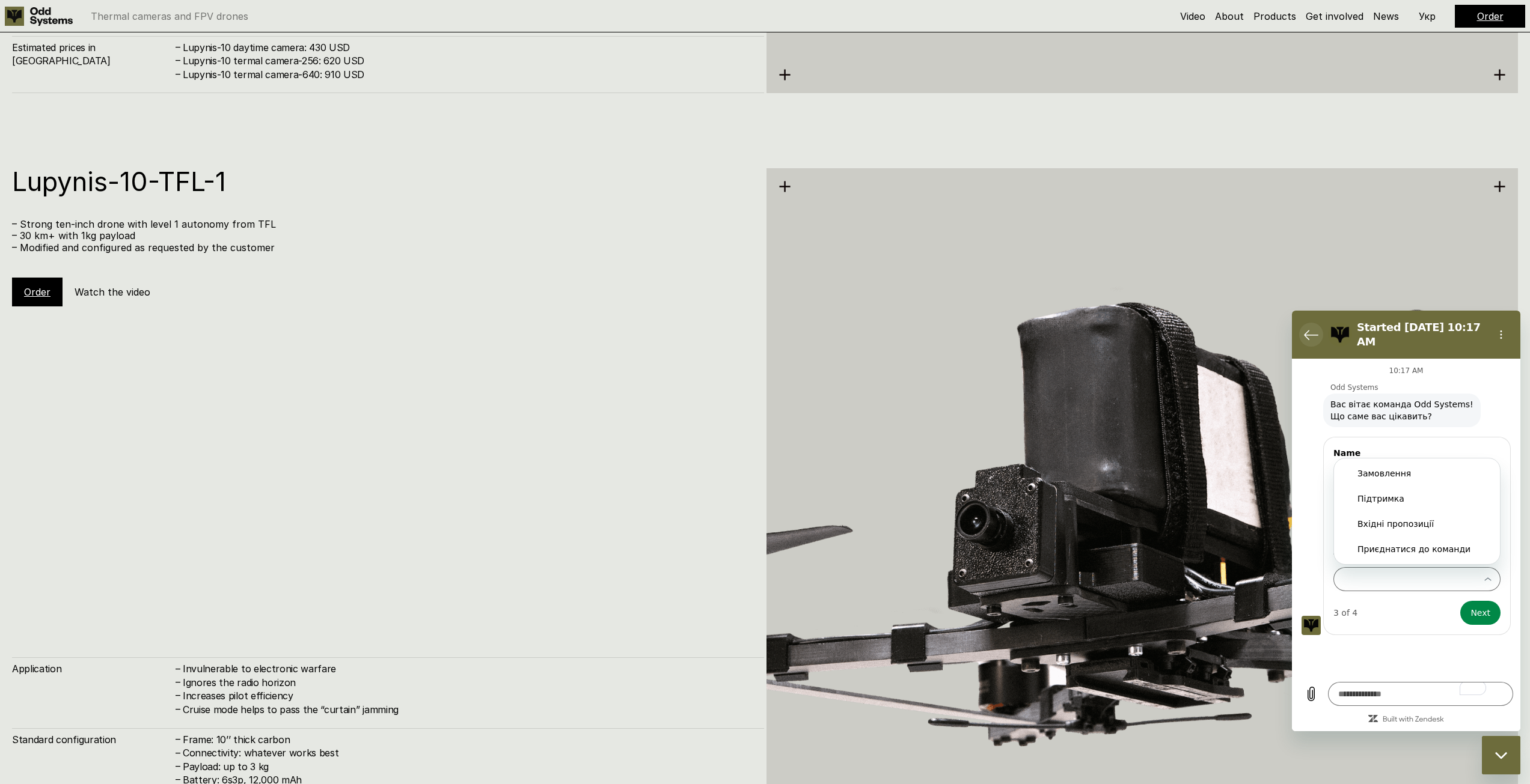
type input "**********"
click at [1300, 328] on button "Back to the conversation list" at bounding box center [1310, 335] width 24 height 24
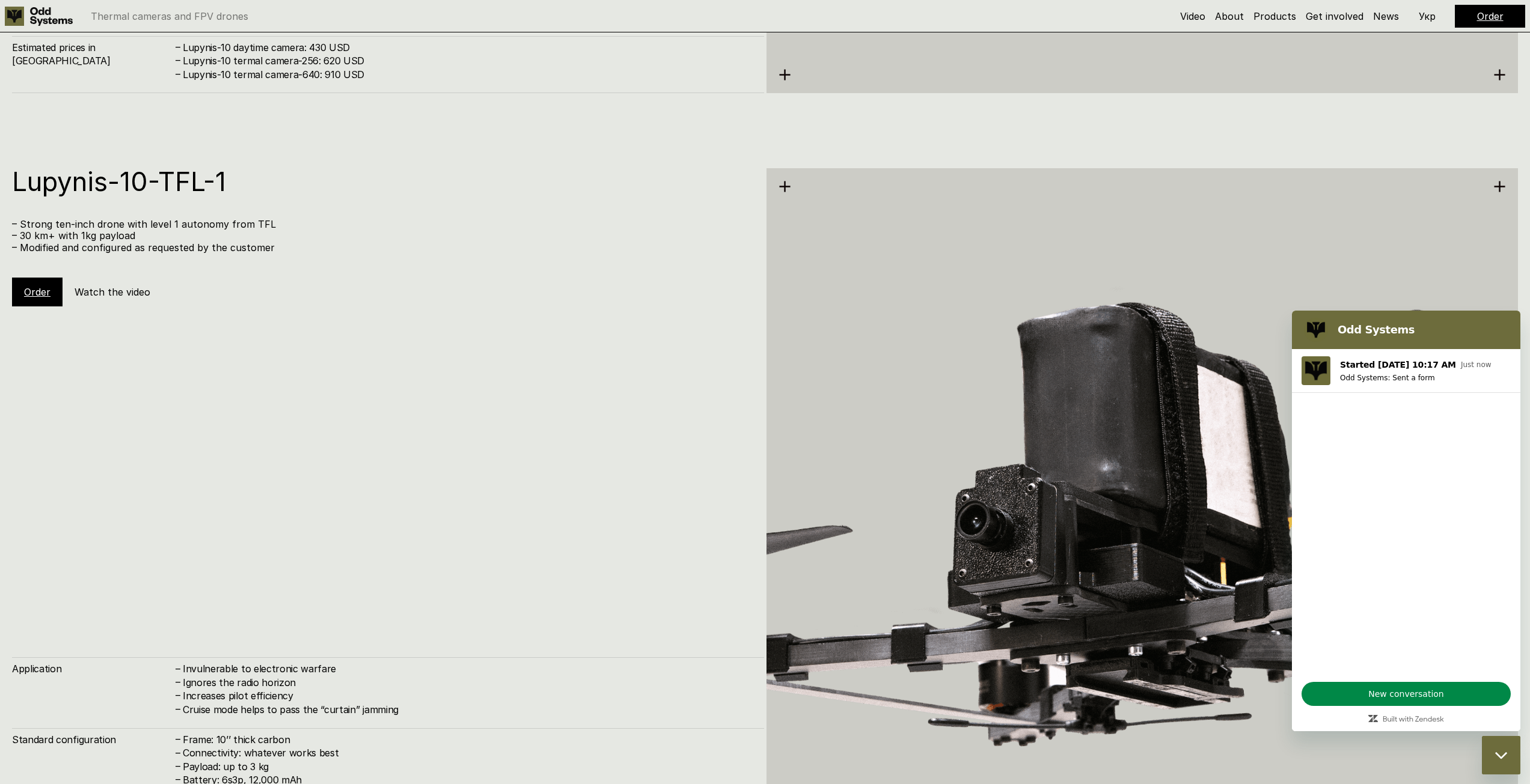
click at [1307, 336] on figure at bounding box center [1315, 330] width 24 height 24
click at [518, 609] on div "Lupynis-10-TFL-1 – Strong ten-inch drone with level 1 autonomy from TFL – 30 km…" at bounding box center [387, 523] width 752 height 709
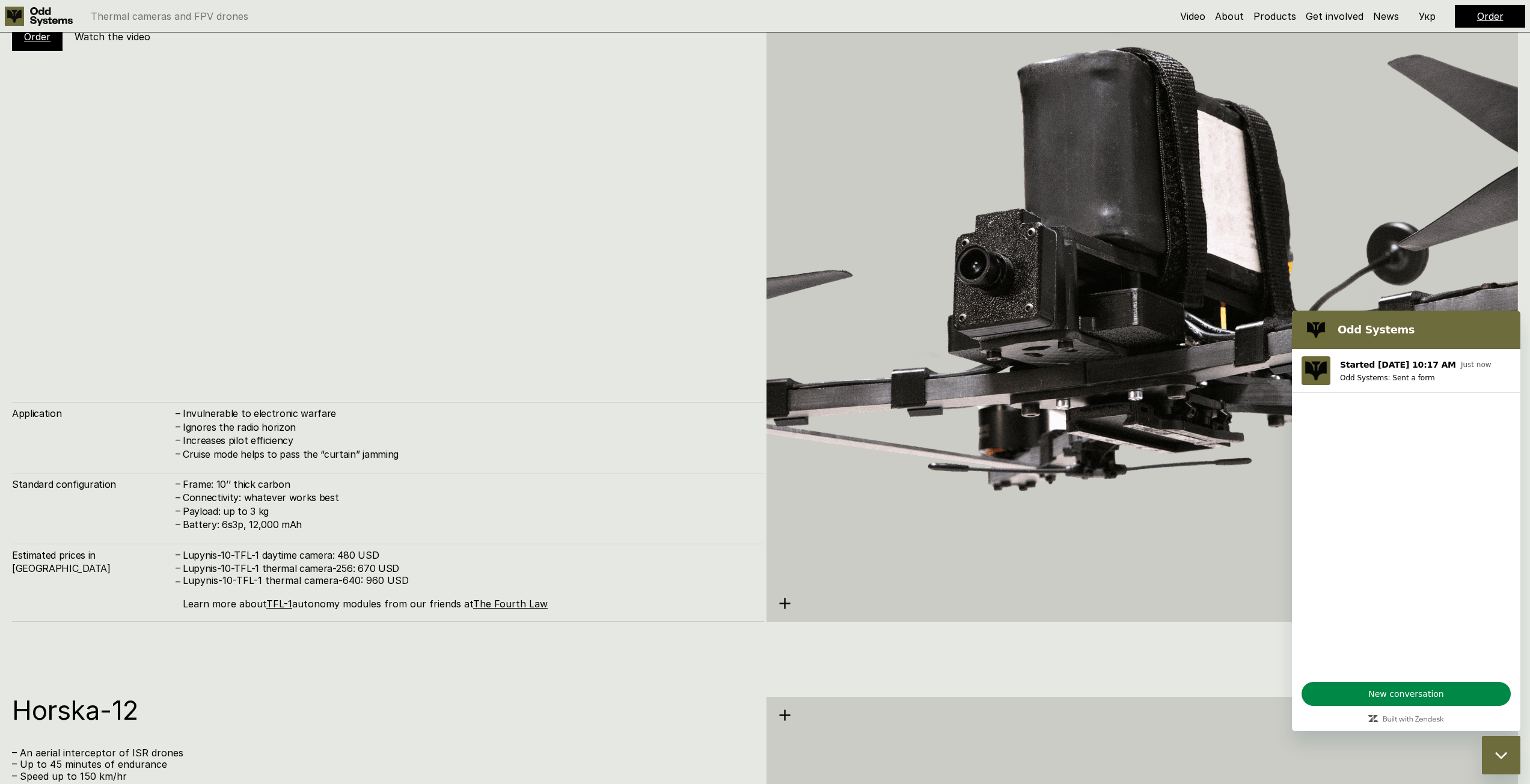
scroll to position [6371, 0]
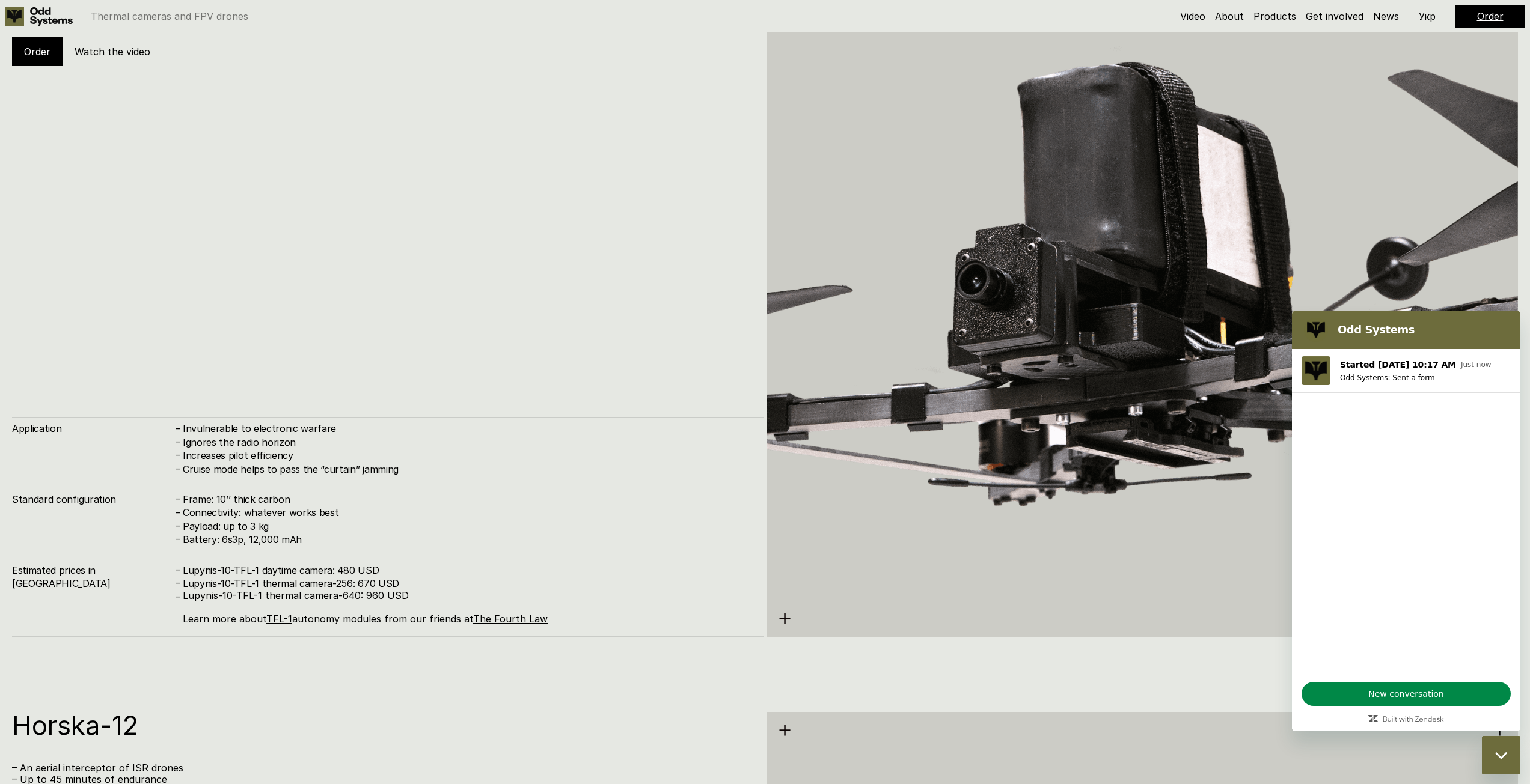
click at [1494, 747] on div "Close messaging window" at bounding box center [1500, 755] width 36 height 36
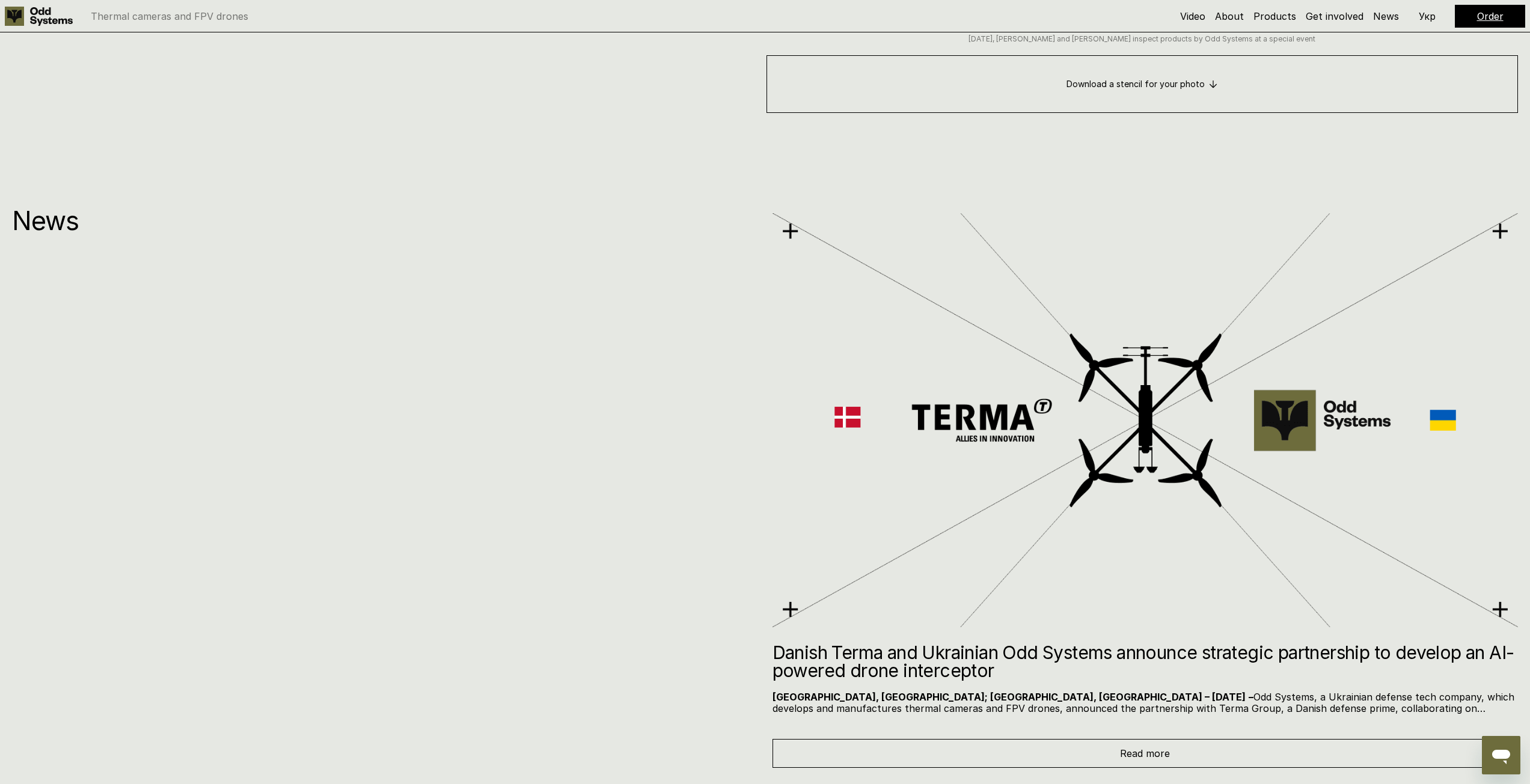
scroll to position [8934, 0]
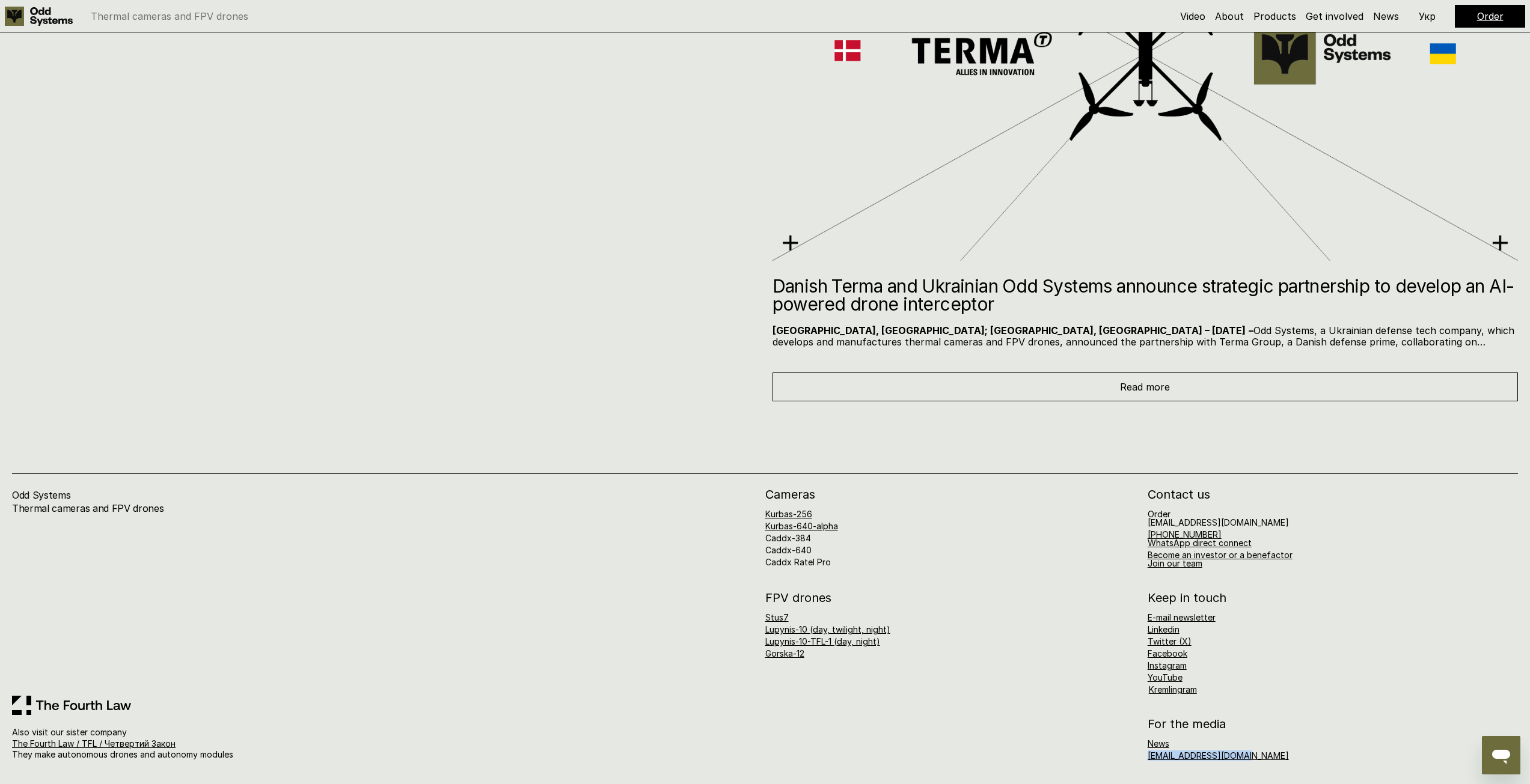
drag, startPoint x: 1252, startPoint y: 756, endPoint x: 1140, endPoint y: 756, distance: 112.0
click at [1140, 756] on div "For the media News [EMAIL_ADDRESS][DOMAIN_NAME]" at bounding box center [1141, 739] width 753 height 42
copy link "[EMAIL_ADDRESS][DOMAIN_NAME]"
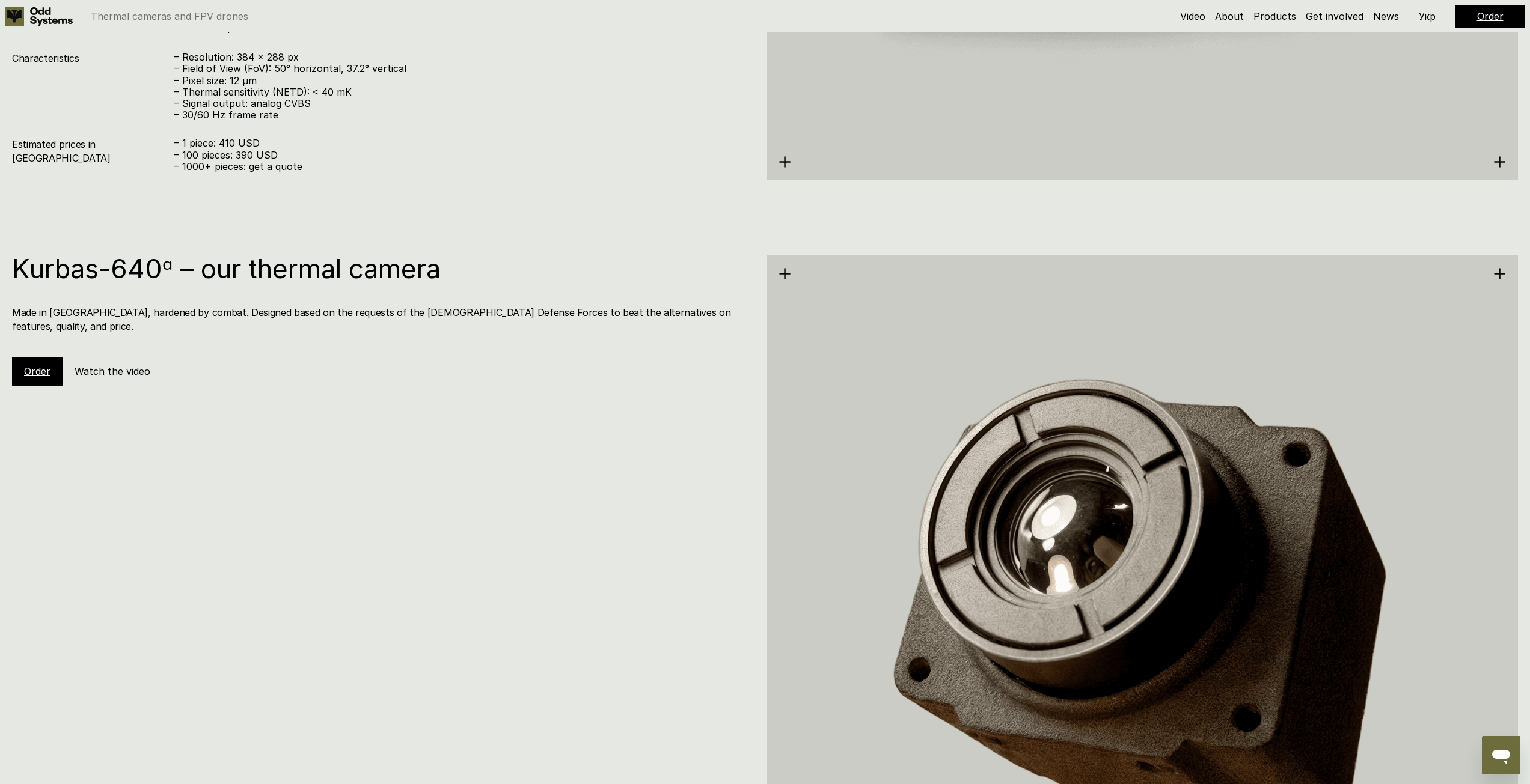
scroll to position [3766, 0]
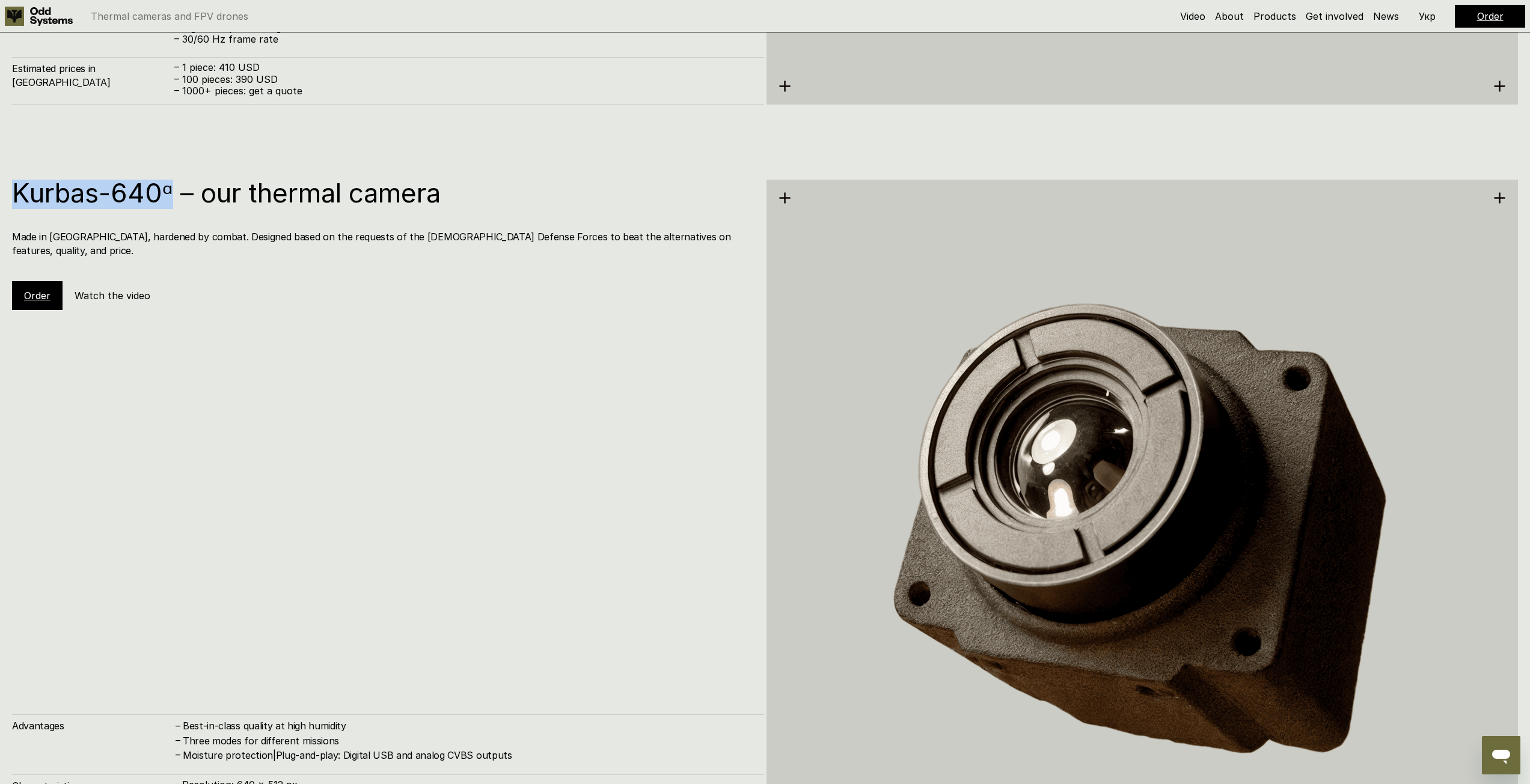
drag, startPoint x: 172, startPoint y: 196, endPoint x: -75, endPoint y: 201, distance: 247.1
copy h1 "Kurbas-640ᵅ"
